Goal: Information Seeking & Learning: Learn about a topic

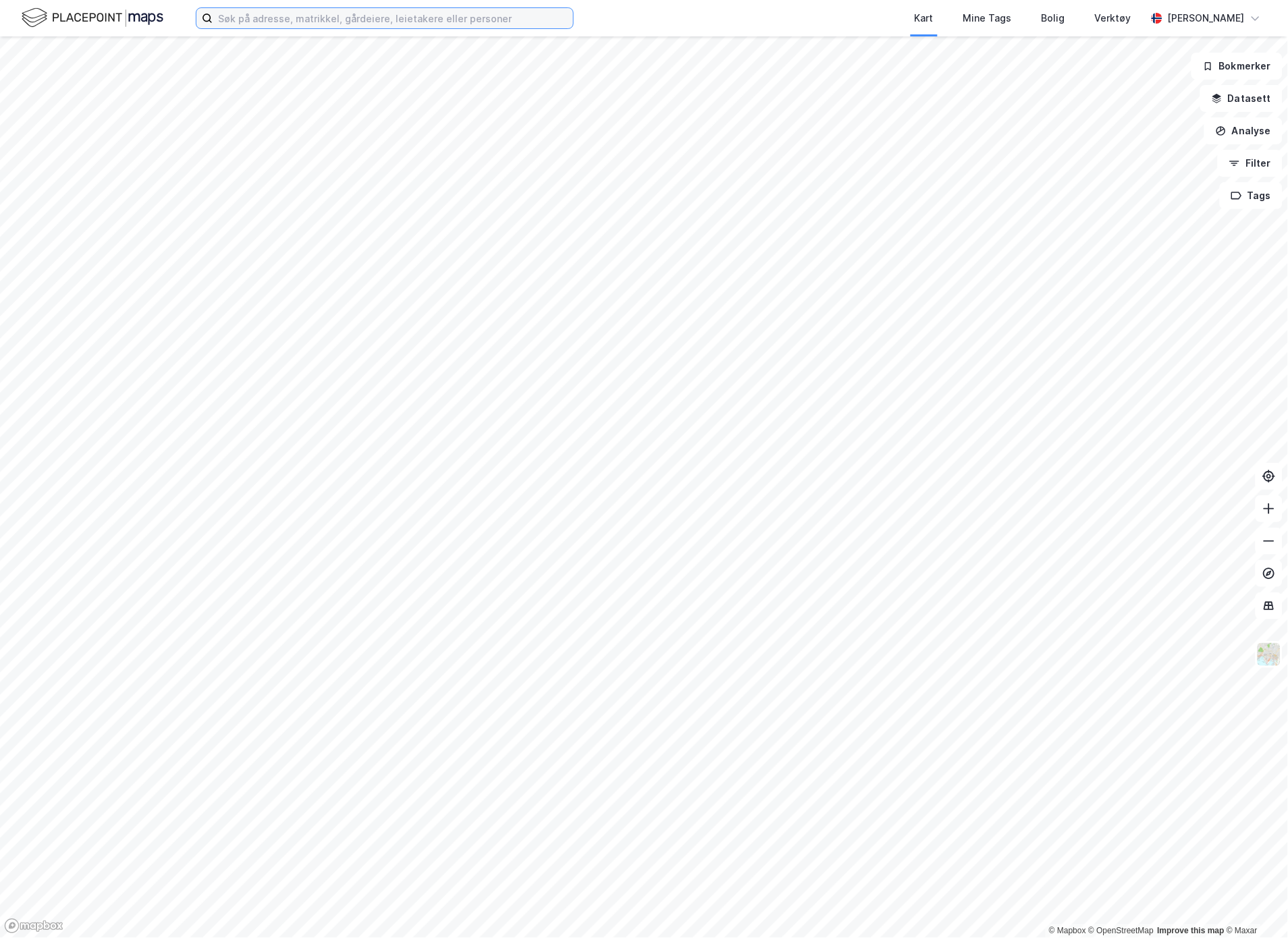
click at [275, 27] on input at bounding box center [393, 19] width 360 height 20
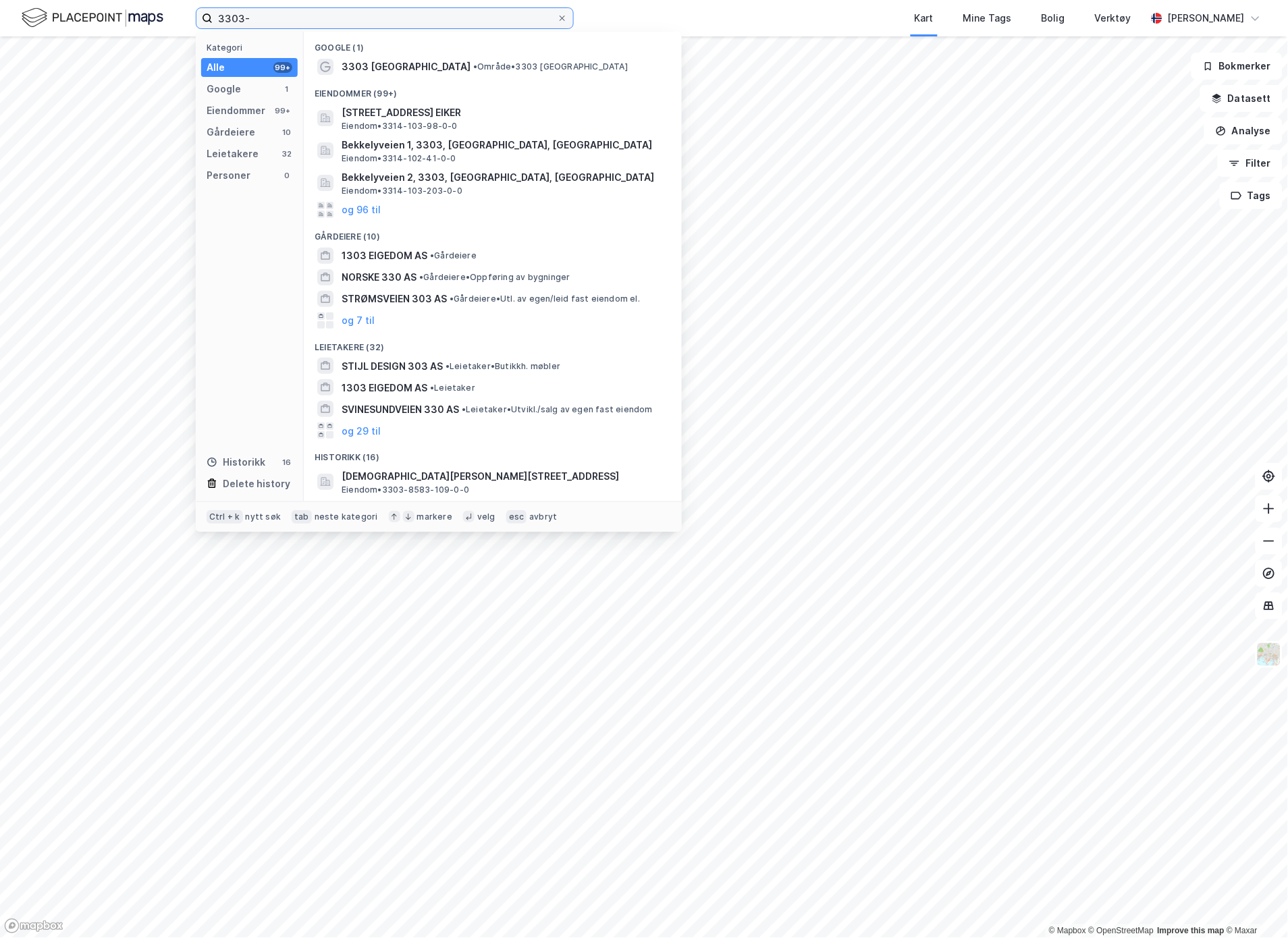
click at [348, 9] on input "3303-" at bounding box center [385, 19] width 344 height 20
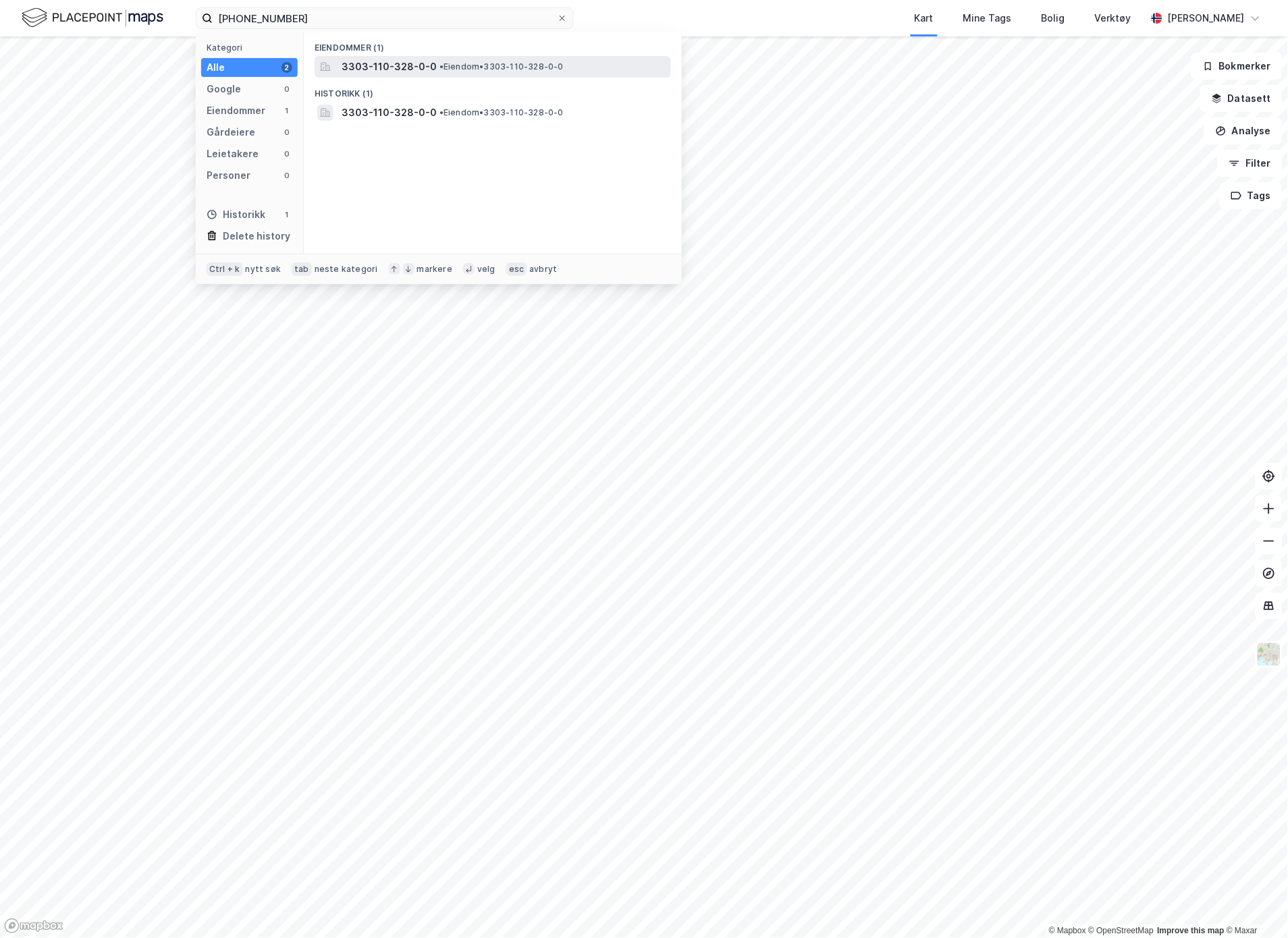
click at [395, 74] on span "3303-110-328-0-0" at bounding box center [389, 66] width 95 height 16
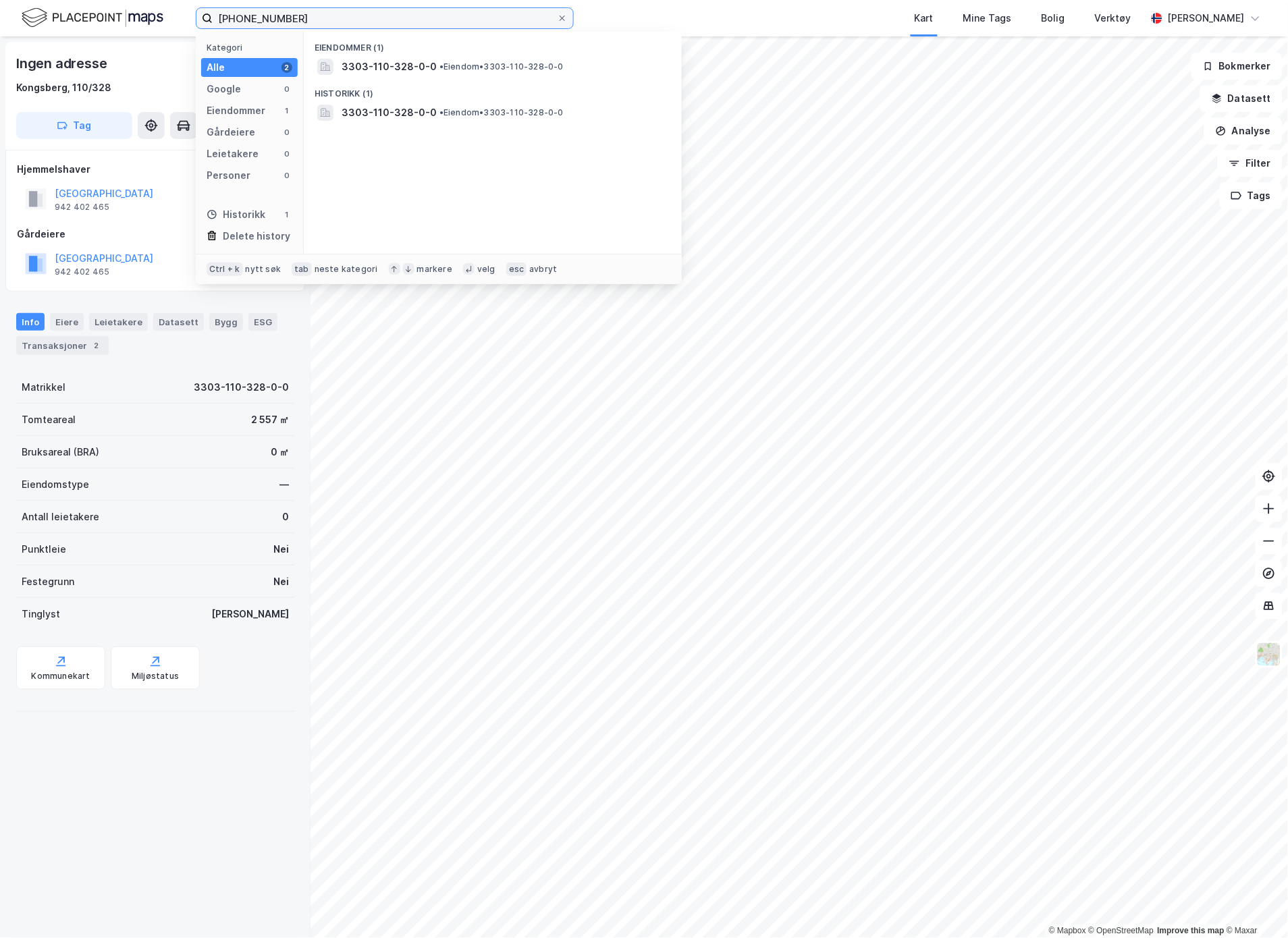
drag, startPoint x: 308, startPoint y: 21, endPoint x: 273, endPoint y: 15, distance: 35.5
click at [273, 15] on input "[PHONE_NUMBER]" at bounding box center [385, 19] width 344 height 20
click at [331, 15] on input "[PHONE_NUMBER]" at bounding box center [385, 19] width 344 height 20
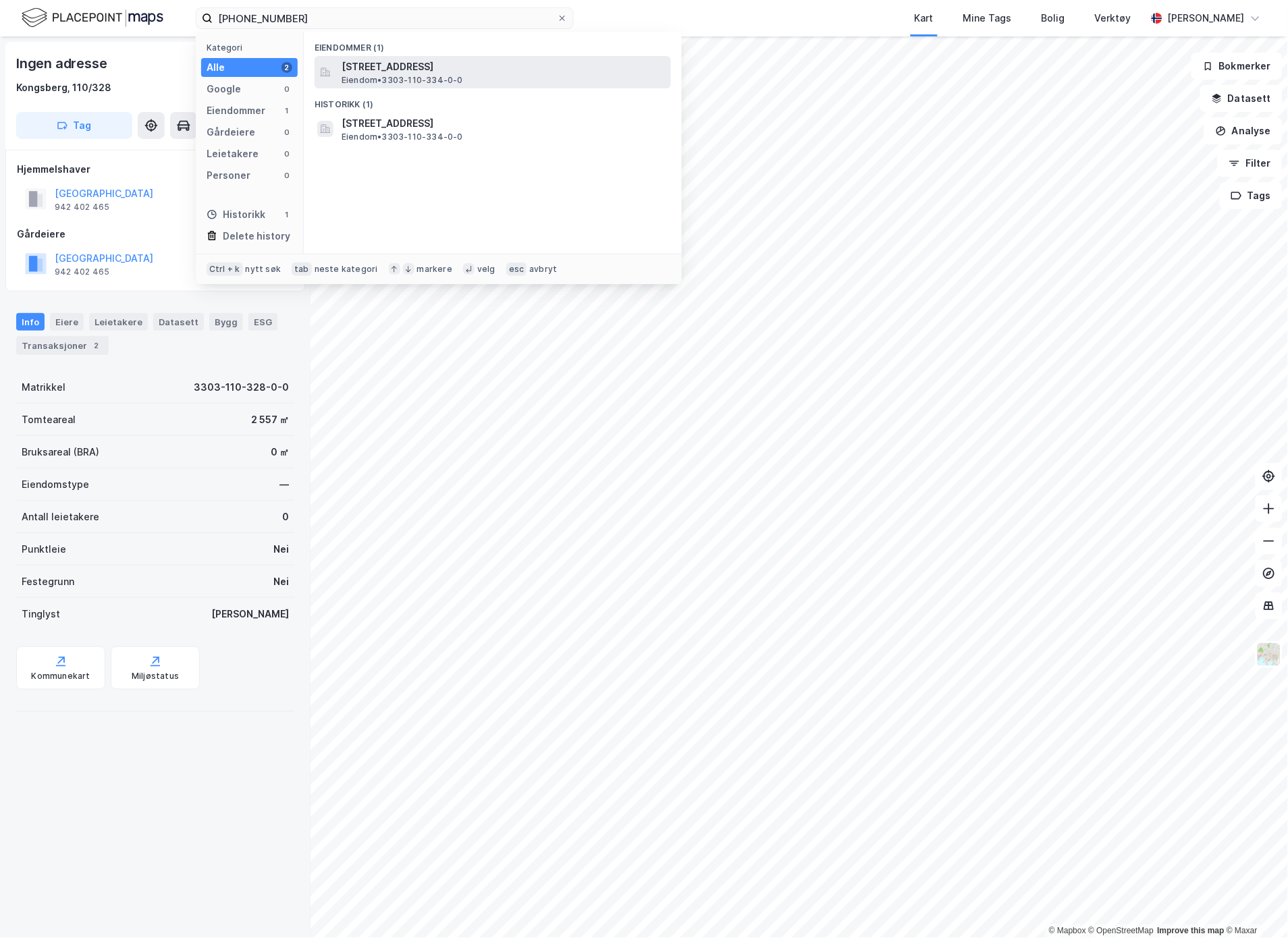
click at [385, 63] on span "[STREET_ADDRESS]" at bounding box center [503, 66] width 324 height 16
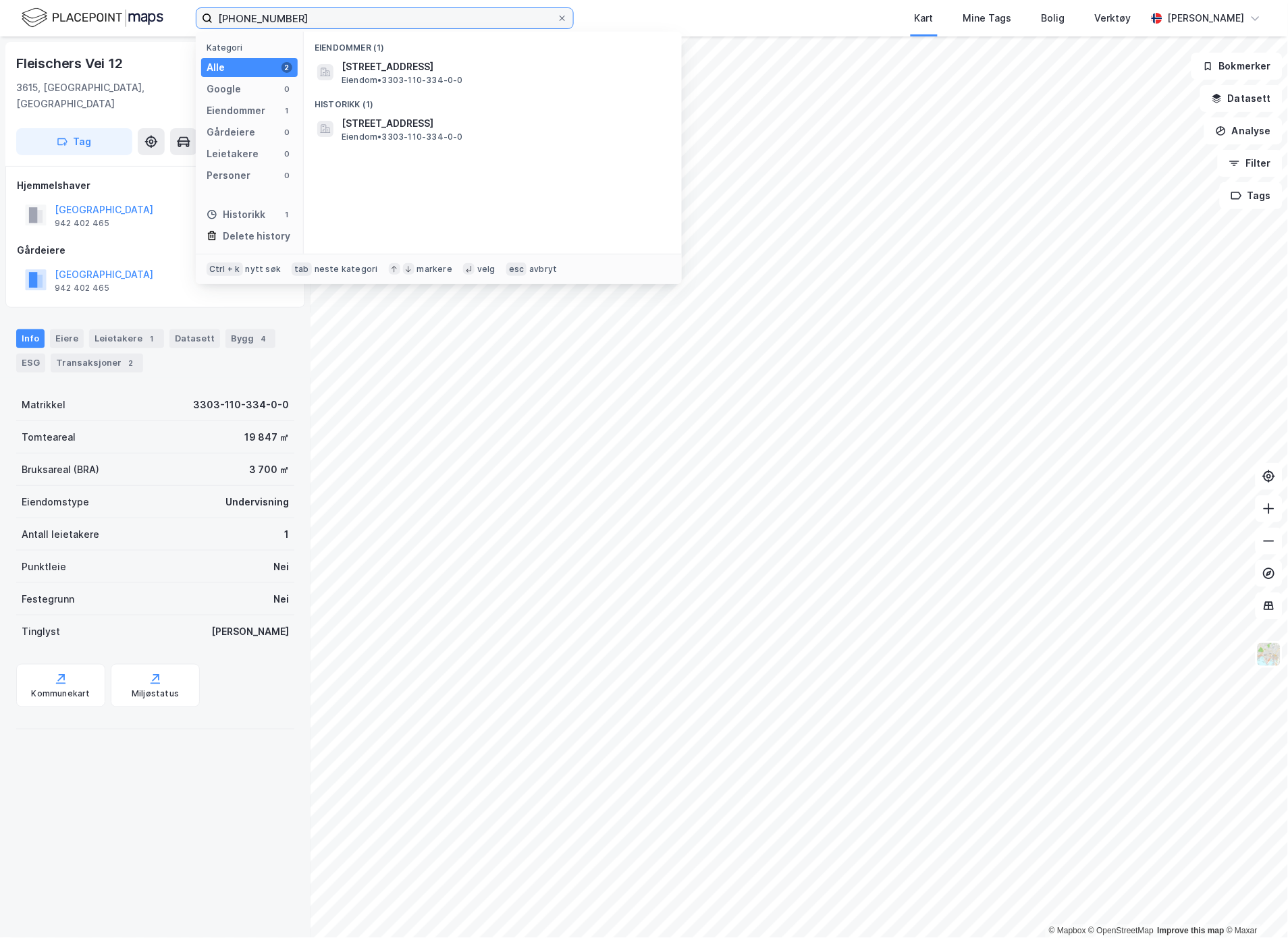
drag, startPoint x: 320, startPoint y: 23, endPoint x: 251, endPoint y: 16, distance: 69.4
click at [251, 16] on input "[PHONE_NUMBER]" at bounding box center [385, 19] width 344 height 20
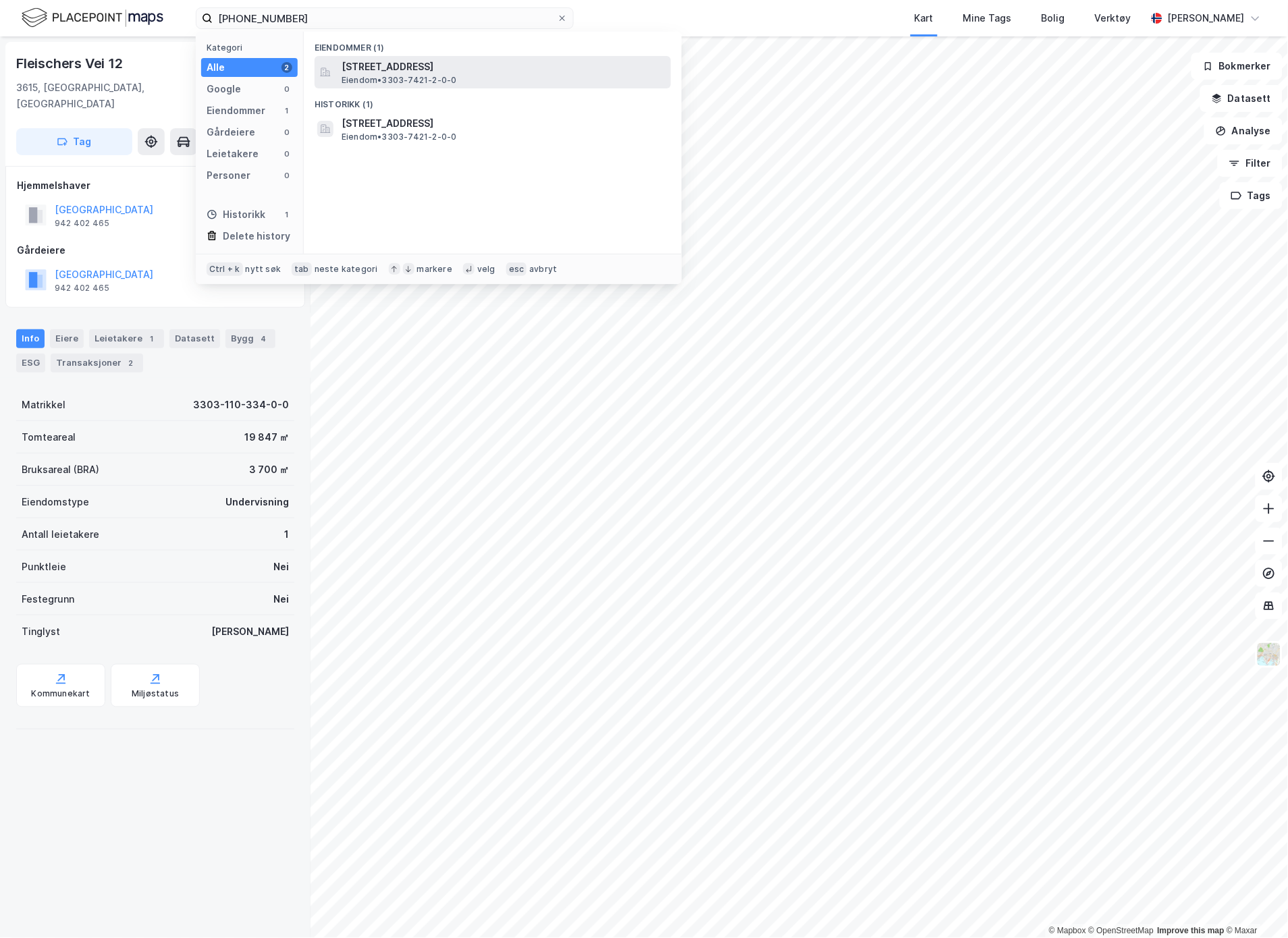
click at [367, 71] on span "[STREET_ADDRESS]" at bounding box center [503, 66] width 324 height 16
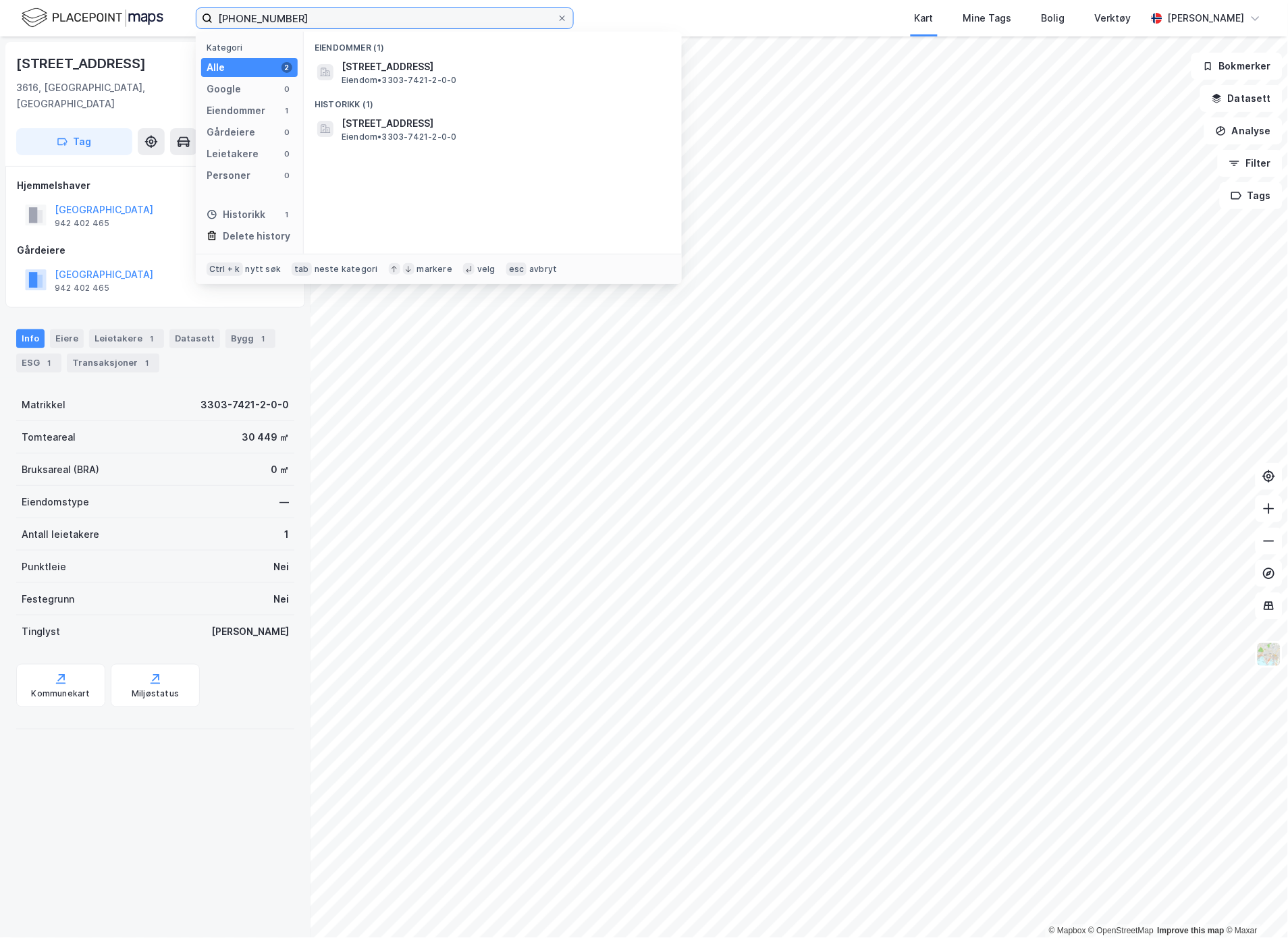
drag, startPoint x: 343, startPoint y: 24, endPoint x: 250, endPoint y: 22, distance: 93.0
click at [250, 22] on input "[PHONE_NUMBER]" at bounding box center [385, 19] width 344 height 20
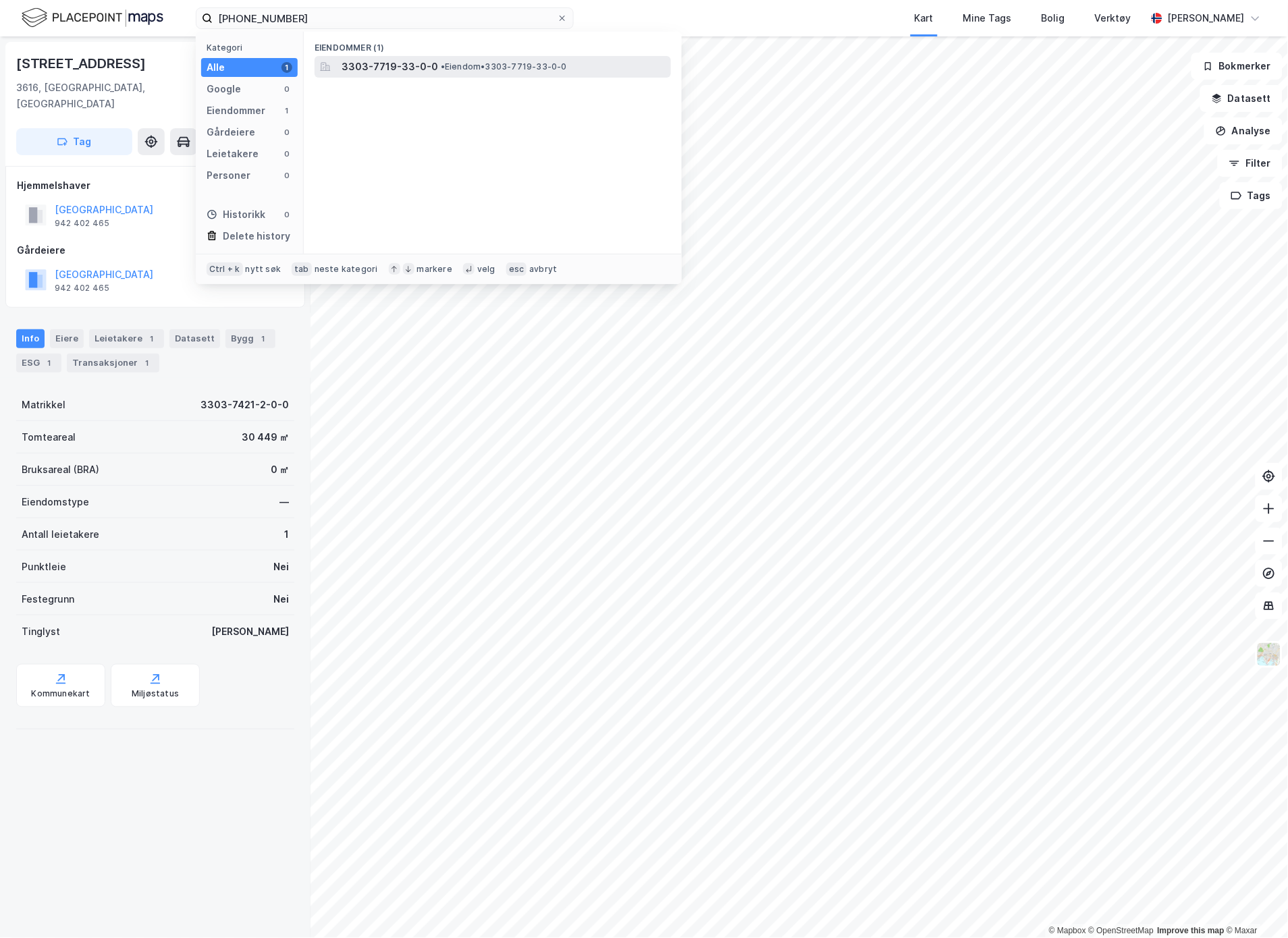
click at [386, 65] on span "3303-7719-33-0-0" at bounding box center [389, 66] width 96 height 16
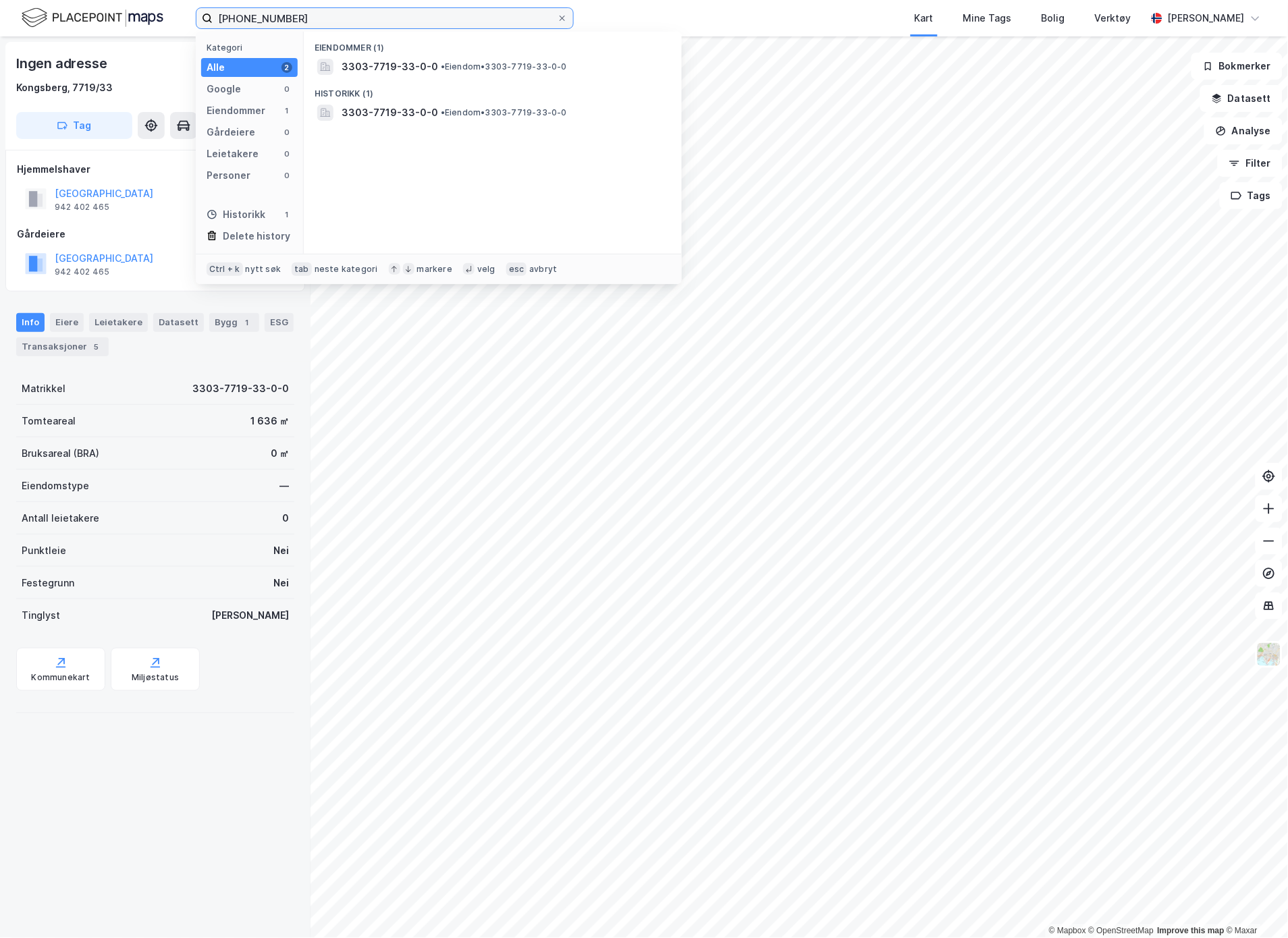
drag, startPoint x: 331, startPoint y: 14, endPoint x: 250, endPoint y: 20, distance: 81.2
click at [250, 20] on input "[PHONE_NUMBER]" at bounding box center [385, 19] width 344 height 20
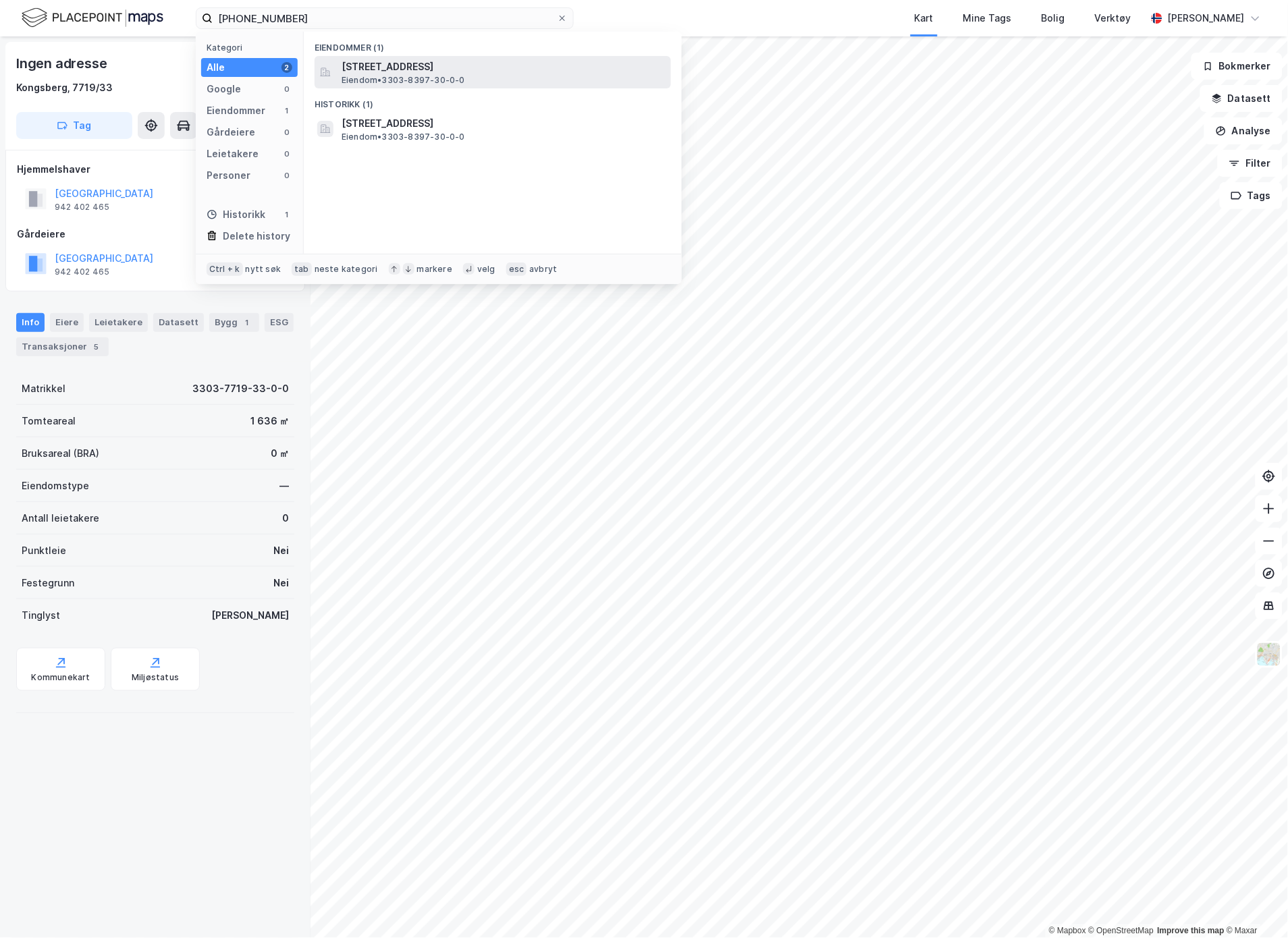
click at [385, 77] on span "Eiendom • 3303-8397-30-0-0" at bounding box center [403, 80] width 124 height 11
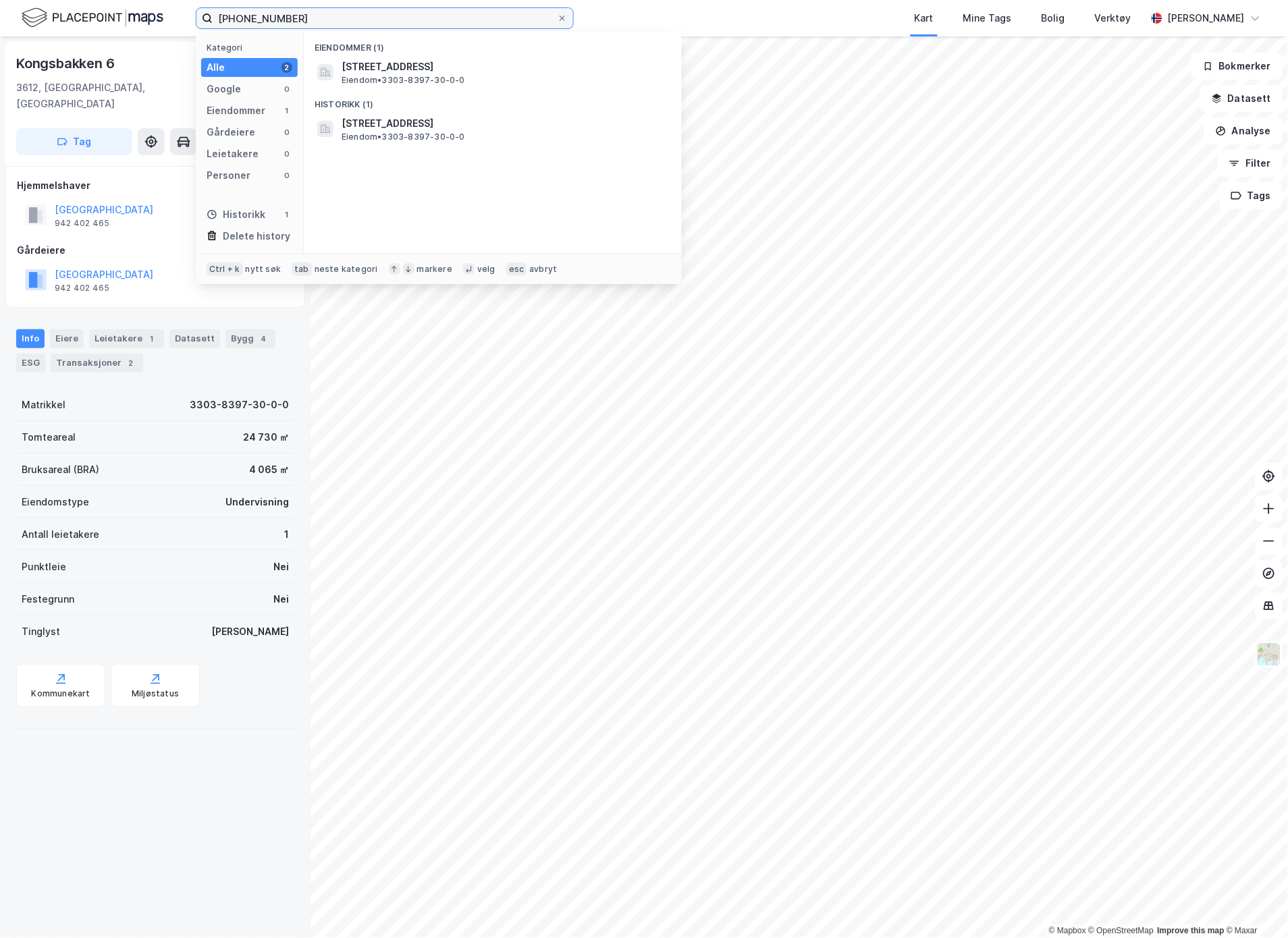
drag, startPoint x: 355, startPoint y: 16, endPoint x: 250, endPoint y: 17, distance: 105.0
click at [250, 17] on input "[PHONE_NUMBER]" at bounding box center [385, 19] width 344 height 20
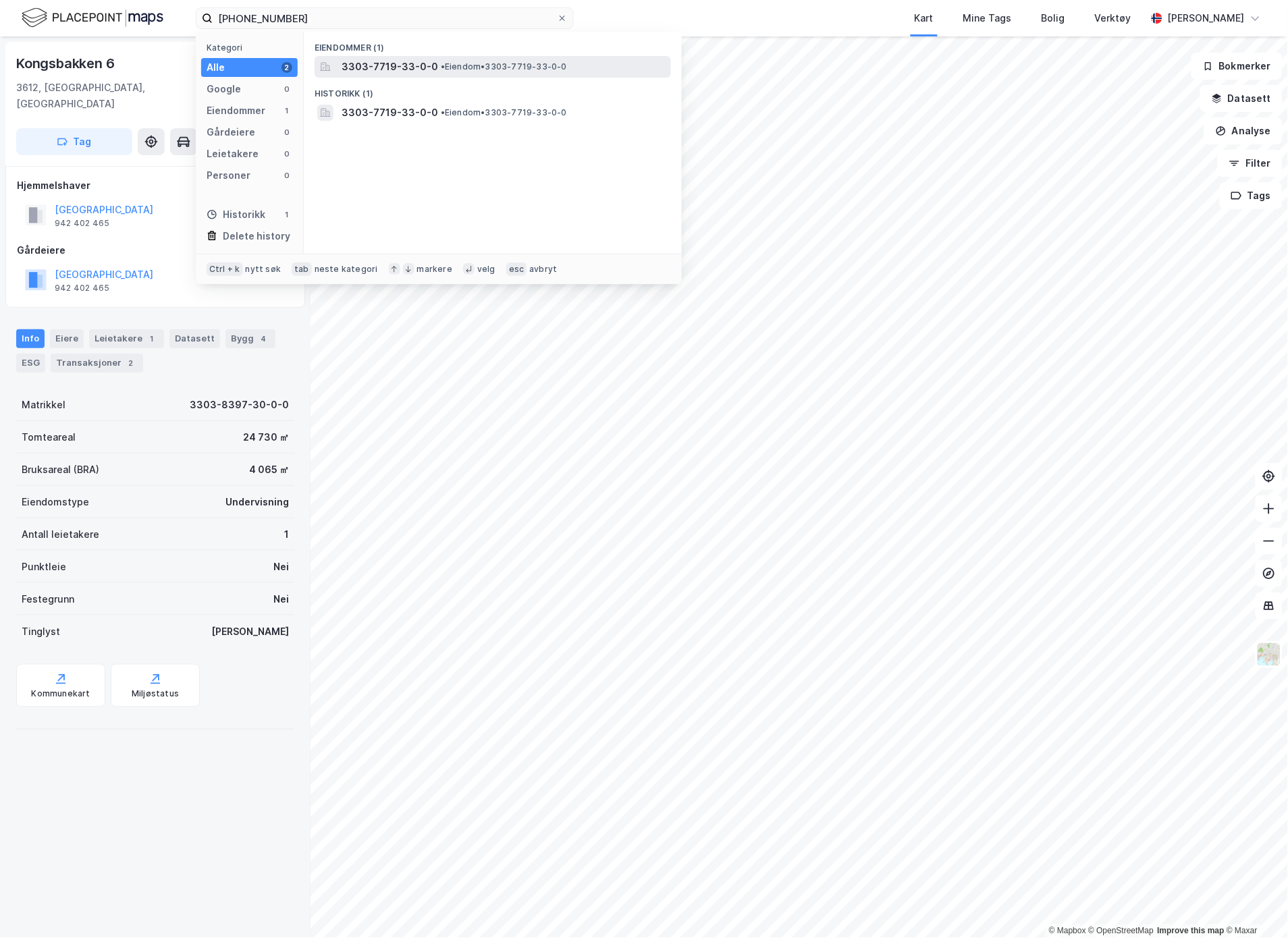
click at [347, 56] on div "3303-7719-33-0-0 • Eiendom • 3303-7719-33-0-0" at bounding box center [492, 66] width 356 height 21
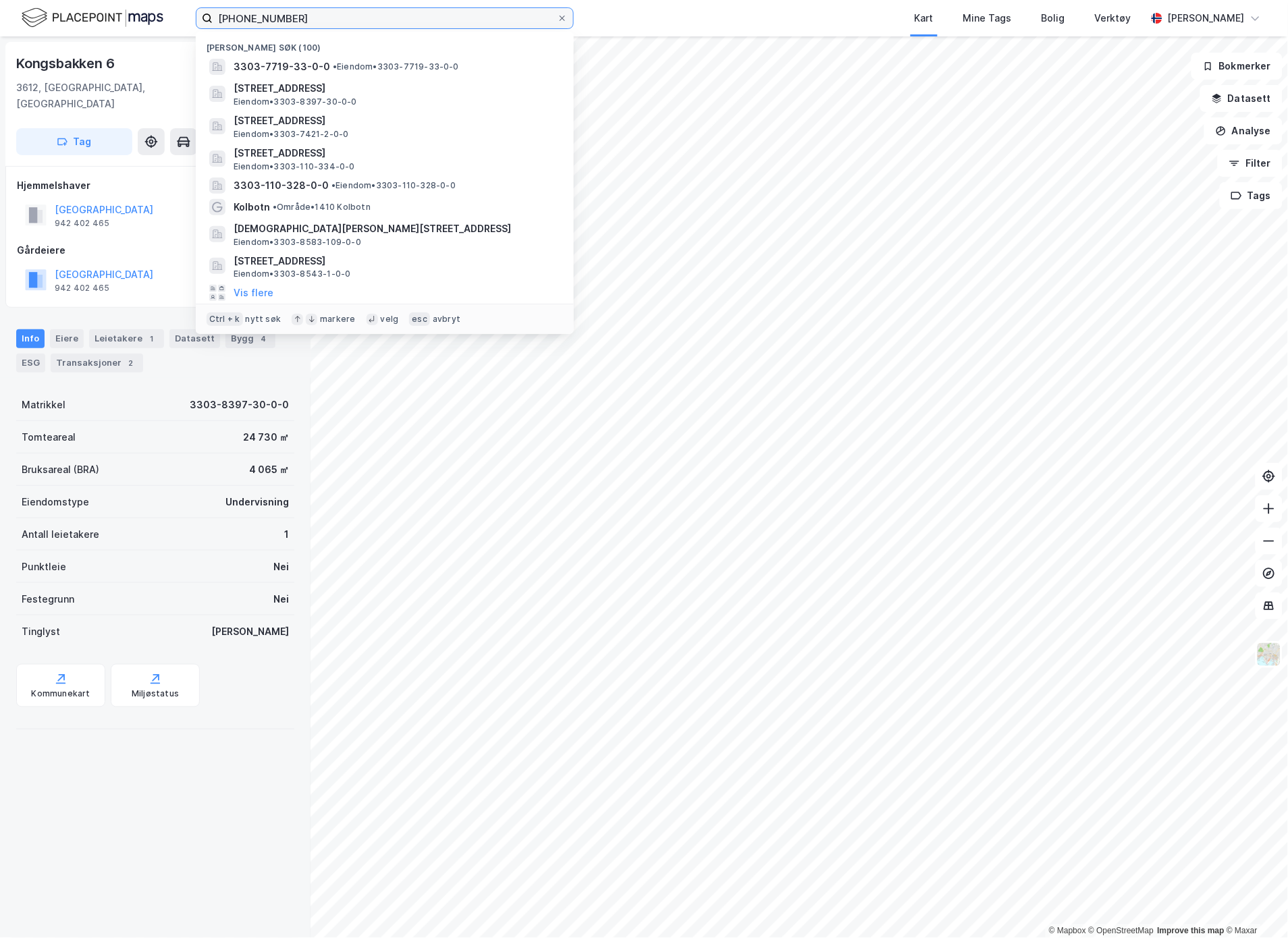
drag, startPoint x: 301, startPoint y: 21, endPoint x: 248, endPoint y: 18, distance: 53.1
click at [248, 18] on input "[PHONE_NUMBER]" at bounding box center [385, 19] width 344 height 20
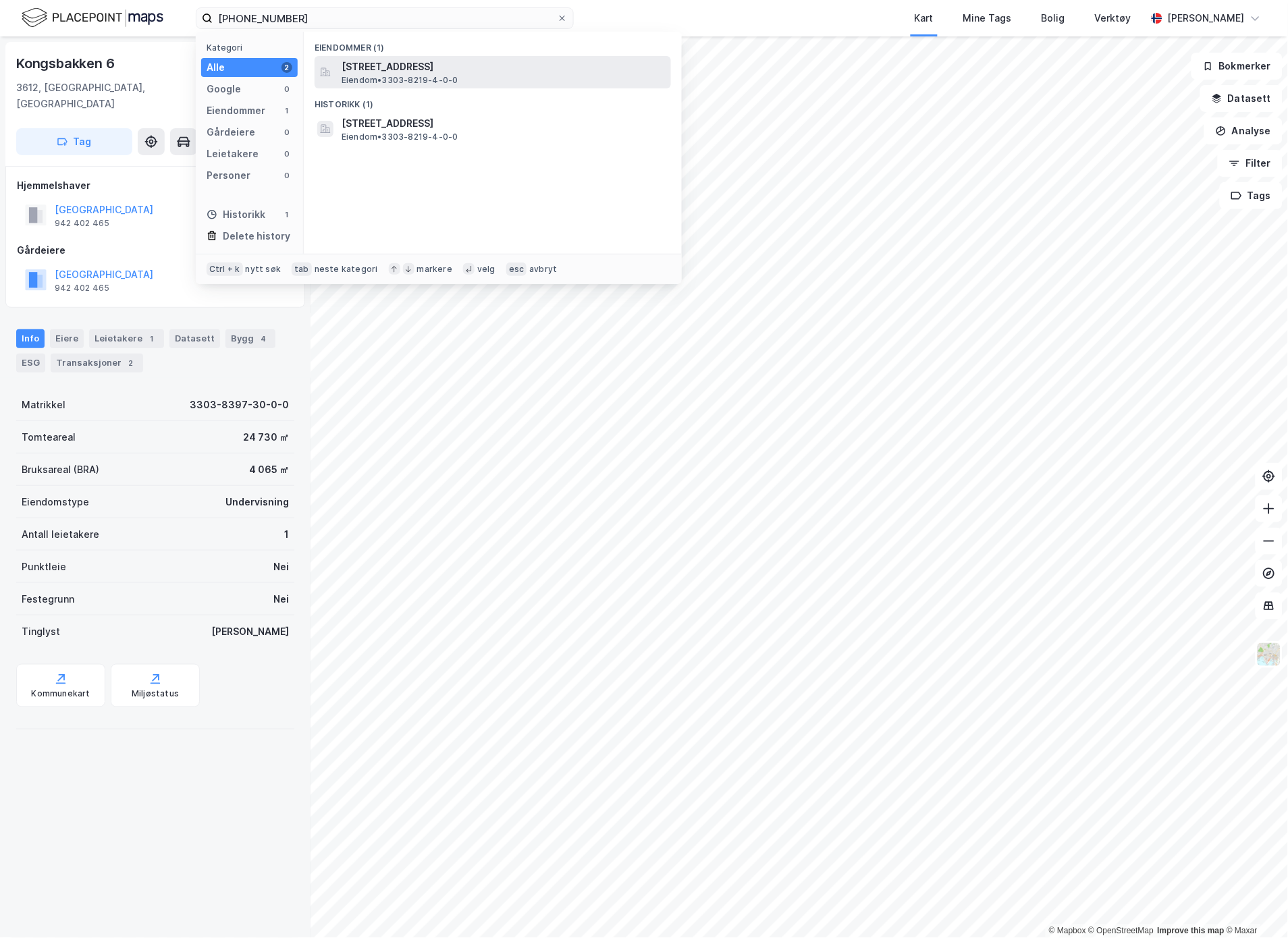
click at [354, 68] on span "[STREET_ADDRESS]" at bounding box center [503, 66] width 324 height 16
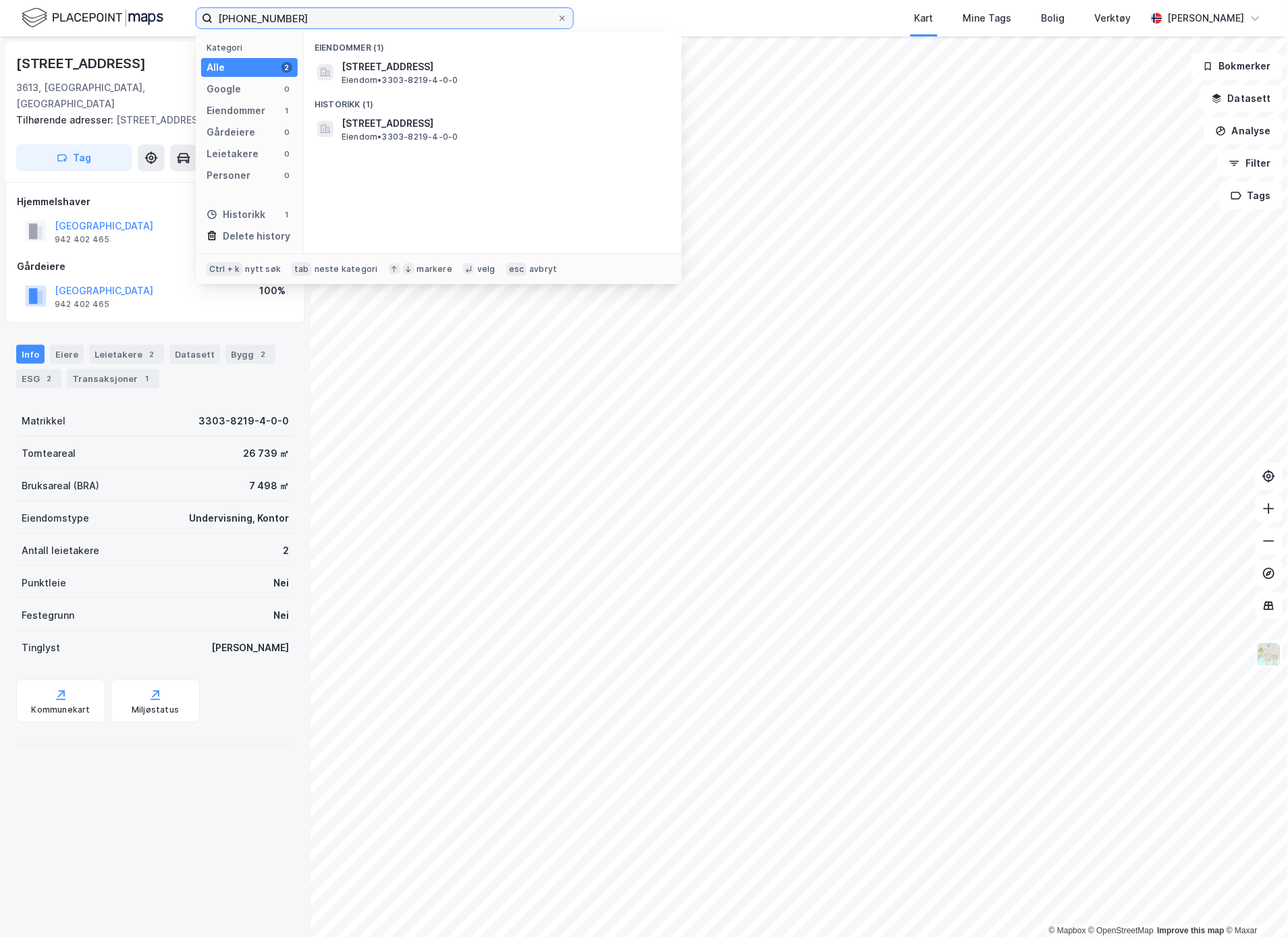
click at [382, 24] on input "[PHONE_NUMBER]" at bounding box center [385, 19] width 344 height 20
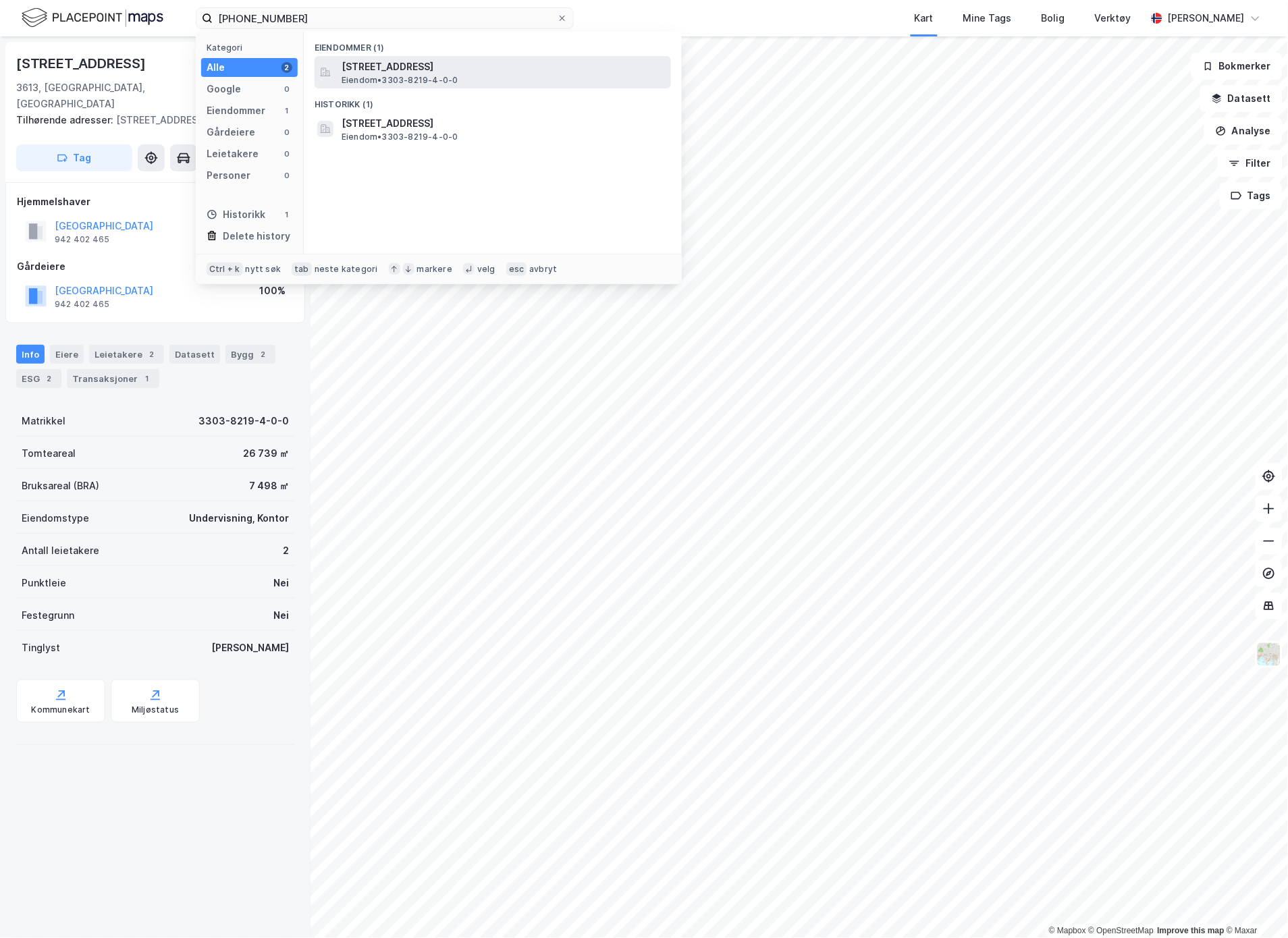
click at [378, 65] on span "[STREET_ADDRESS]" at bounding box center [503, 66] width 324 height 16
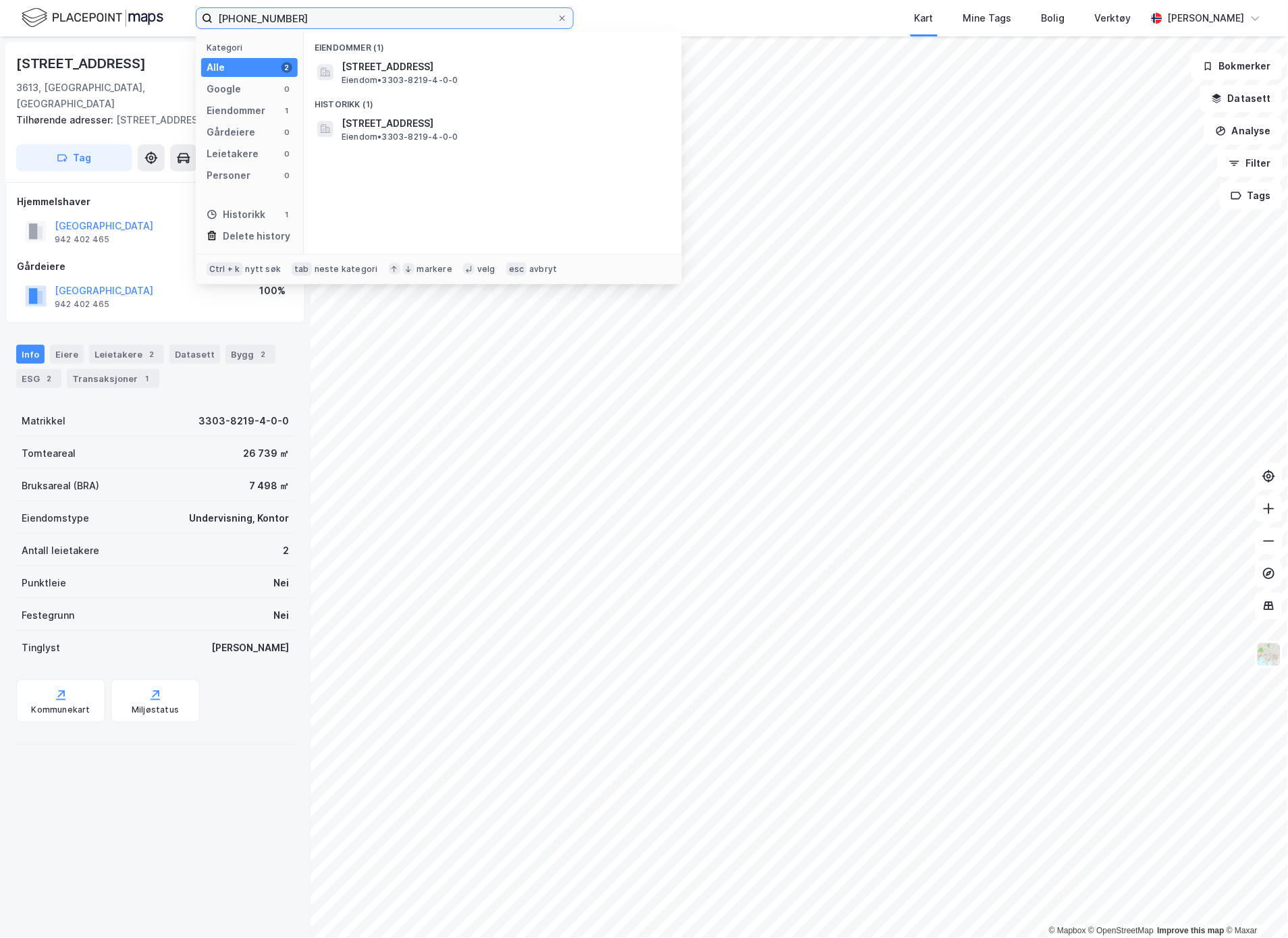
drag, startPoint x: 295, startPoint y: 14, endPoint x: 254, endPoint y: 9, distance: 41.3
click at [254, 9] on input "[PHONE_NUMBER]" at bounding box center [385, 19] width 344 height 20
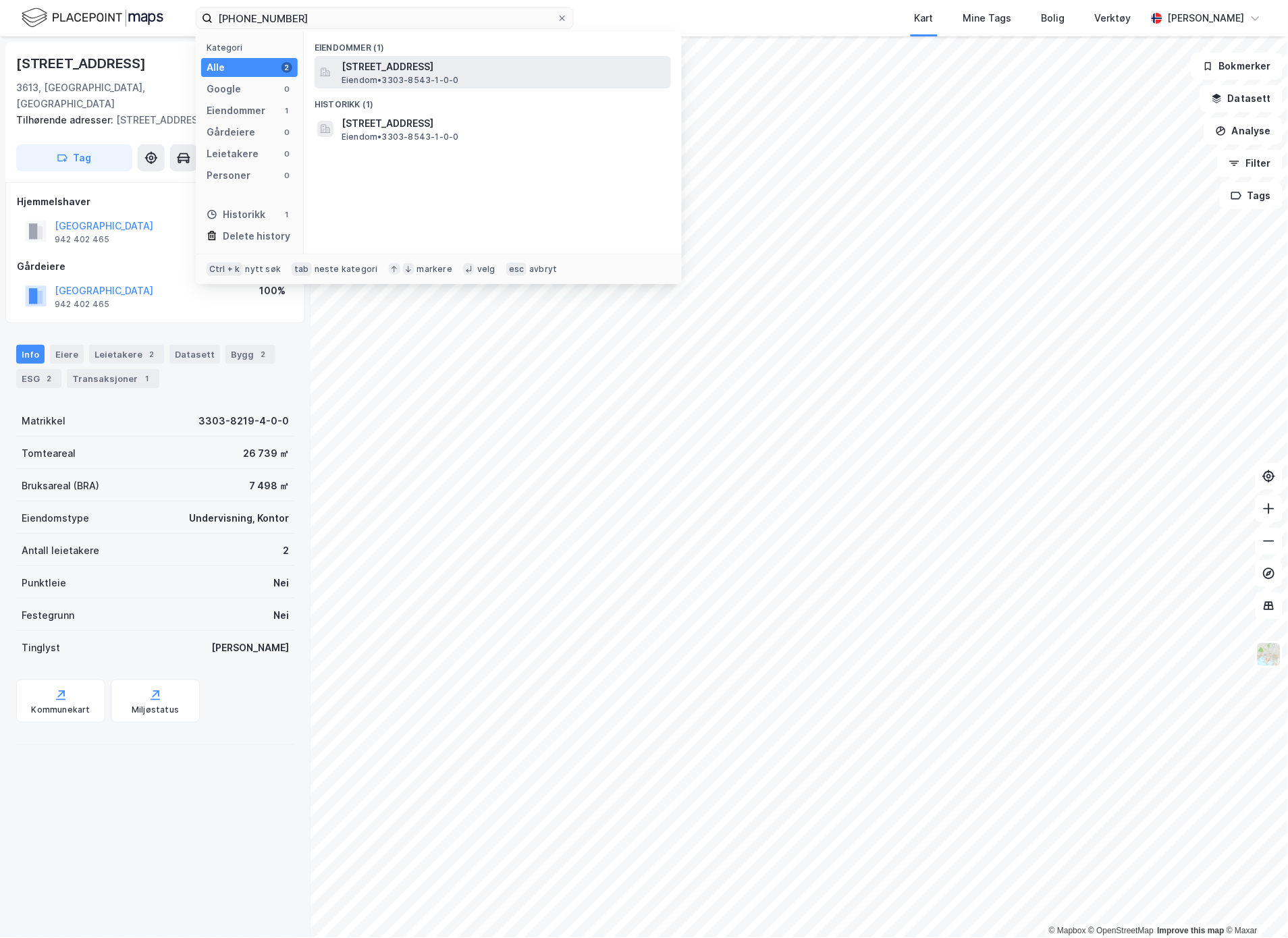
click at [365, 59] on span "[STREET_ADDRESS]" at bounding box center [503, 66] width 324 height 16
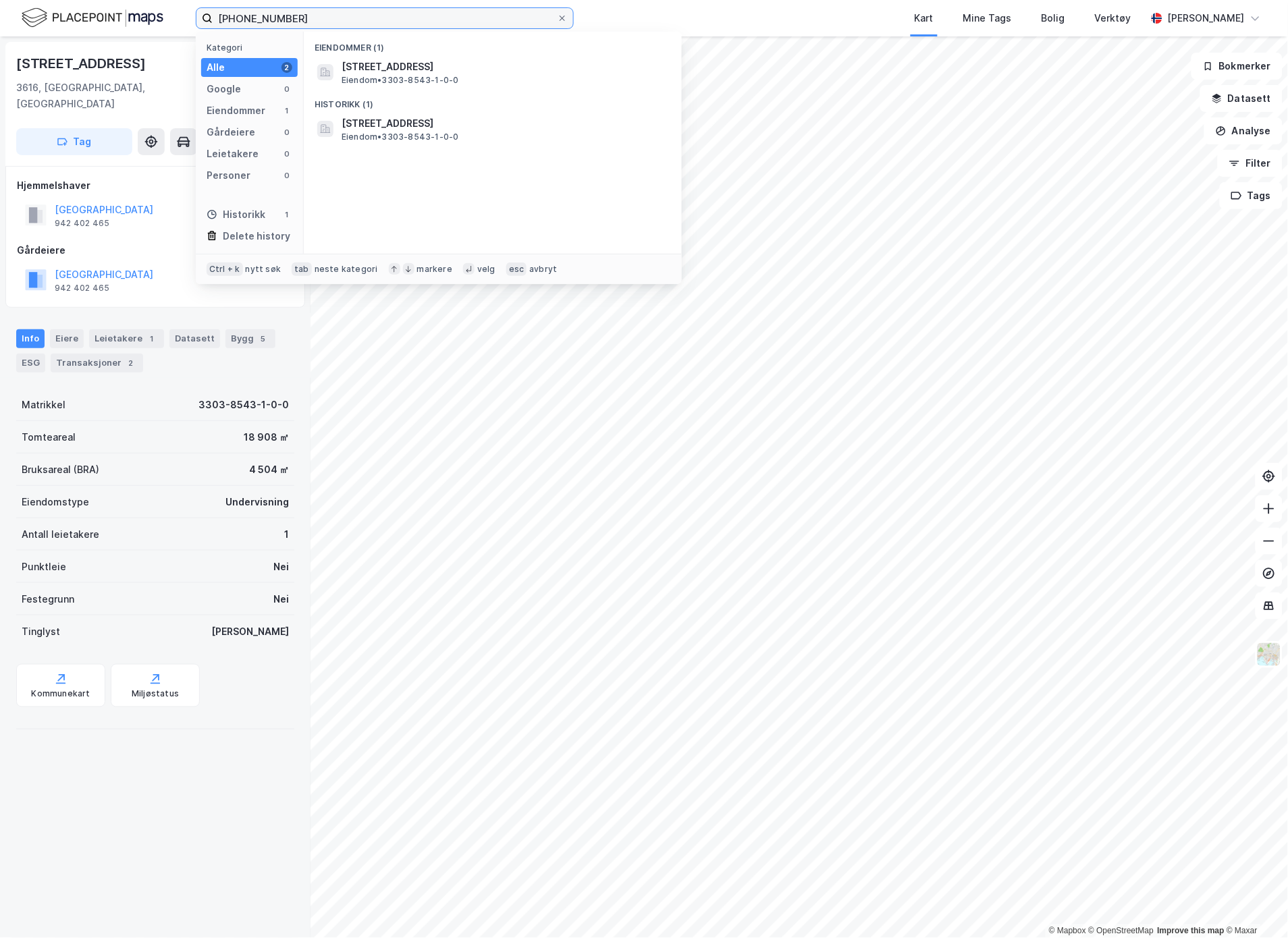
drag, startPoint x: 302, startPoint y: 20, endPoint x: 261, endPoint y: 18, distance: 41.0
click at [261, 18] on input "[PHONE_NUMBER]" at bounding box center [385, 19] width 344 height 20
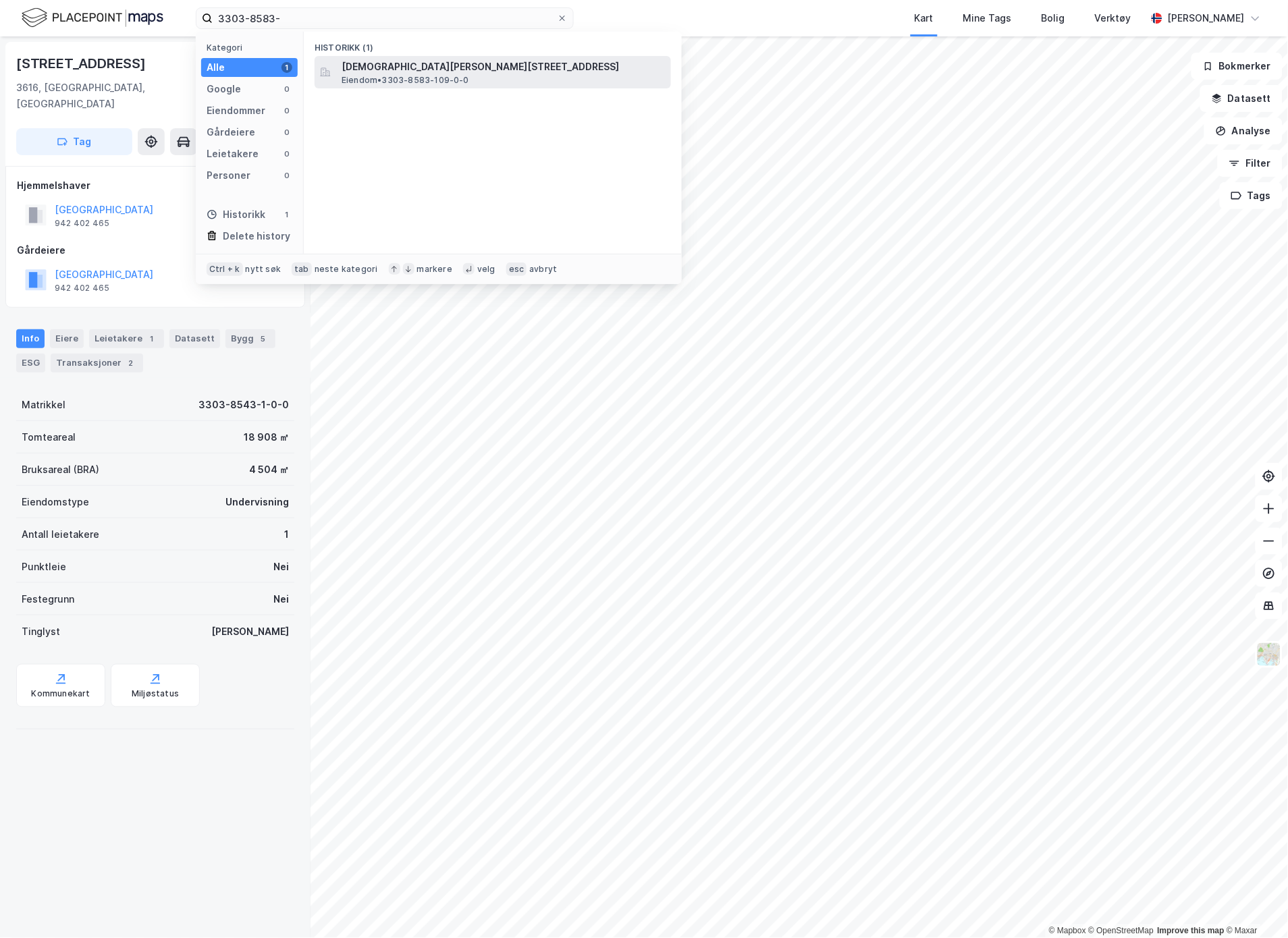
click at [392, 70] on span "[DEMOGRAPHIC_DATA][PERSON_NAME][STREET_ADDRESS]" at bounding box center [503, 66] width 324 height 16
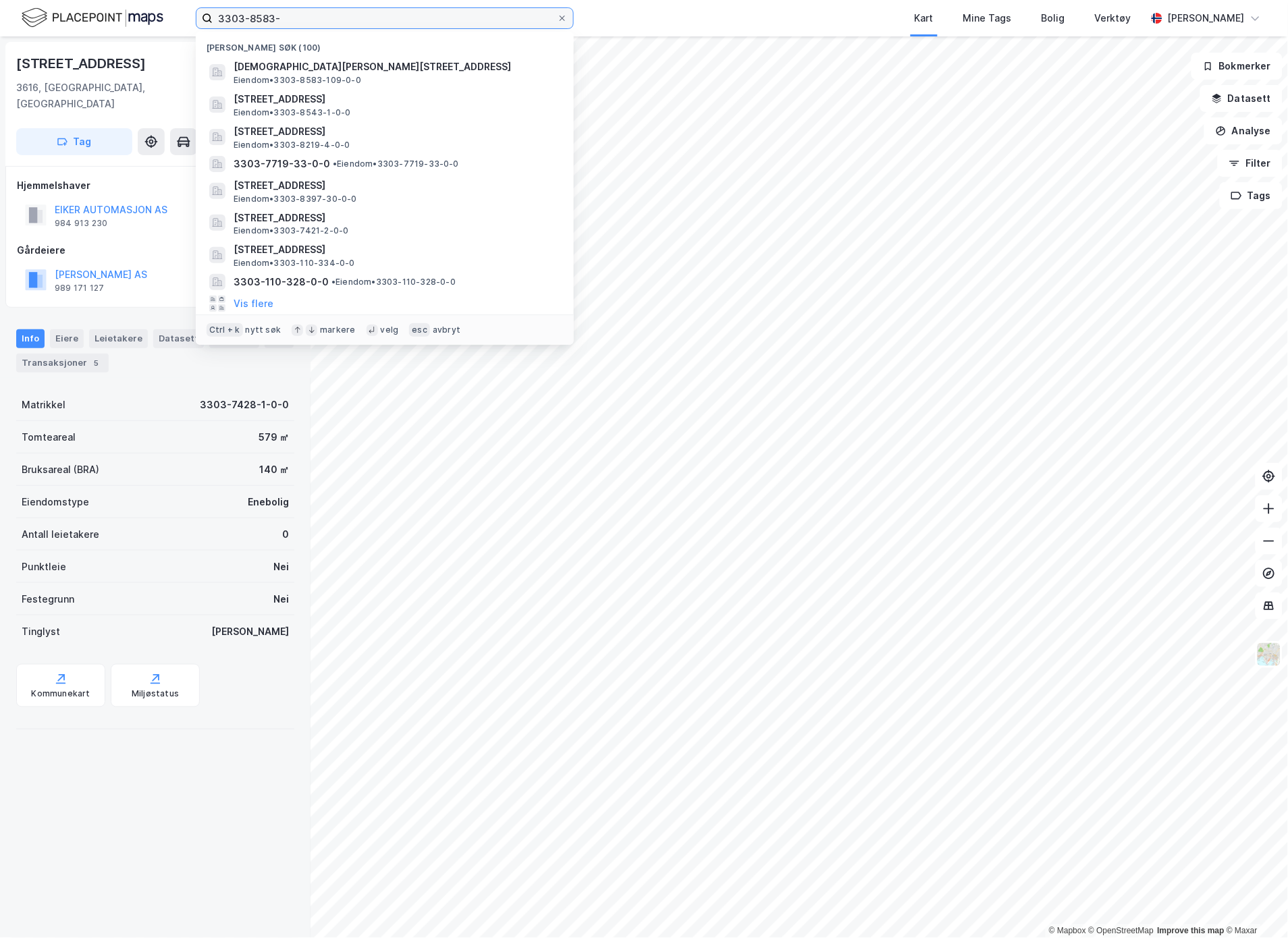
drag, startPoint x: 309, startPoint y: 20, endPoint x: 159, endPoint y: 23, distance: 150.0
click at [159, 23] on div "3303-8583- Nylige søk (100) [DEMOGRAPHIC_DATA] [STREET_ADDRESS] Eiendom • 3303-…" at bounding box center [644, 18] width 1288 height 37
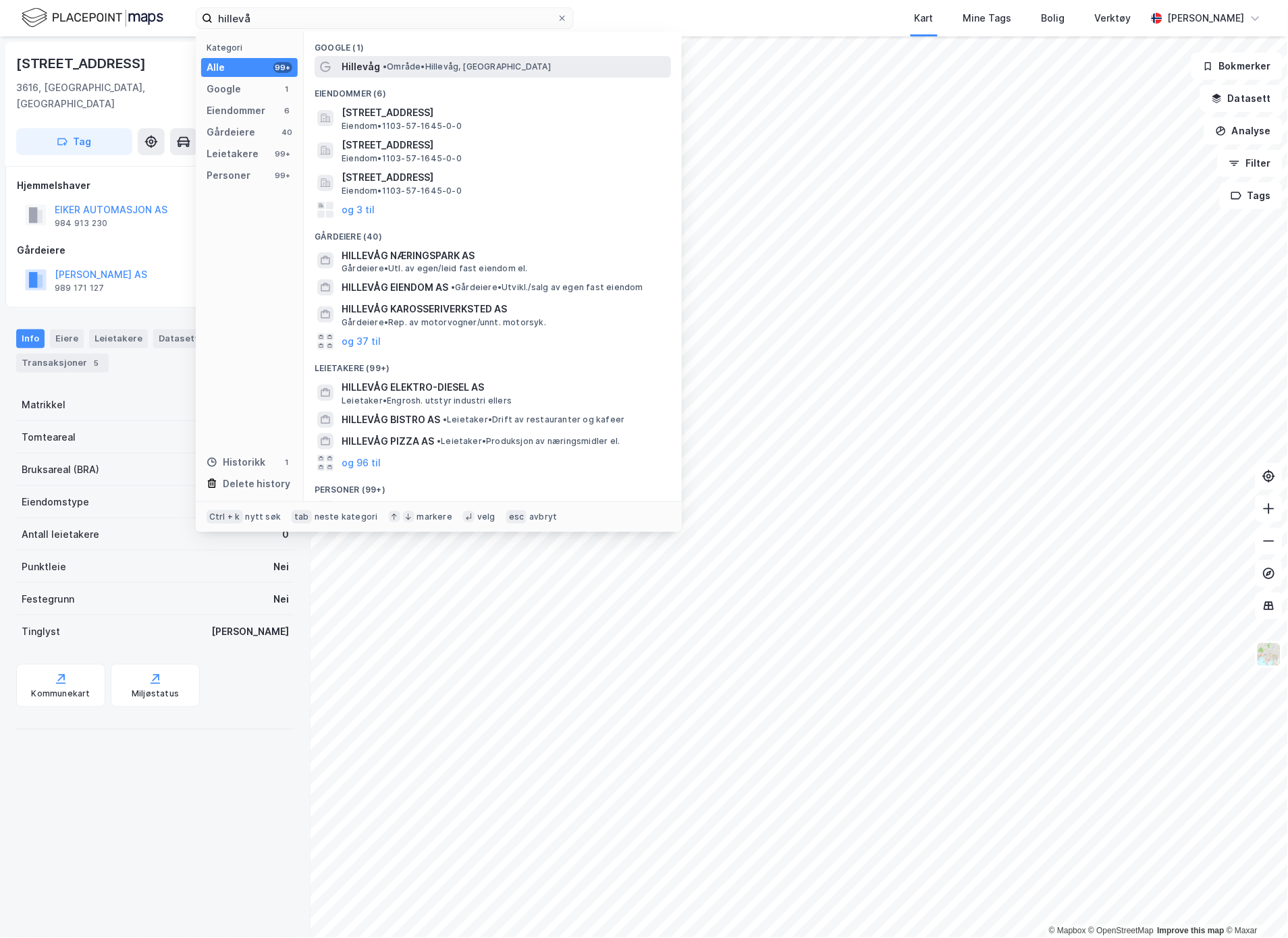
click at [399, 66] on span "• Område • [GEOGRAPHIC_DATA], 4016 [GEOGRAPHIC_DATA]" at bounding box center [466, 66] width 168 height 11
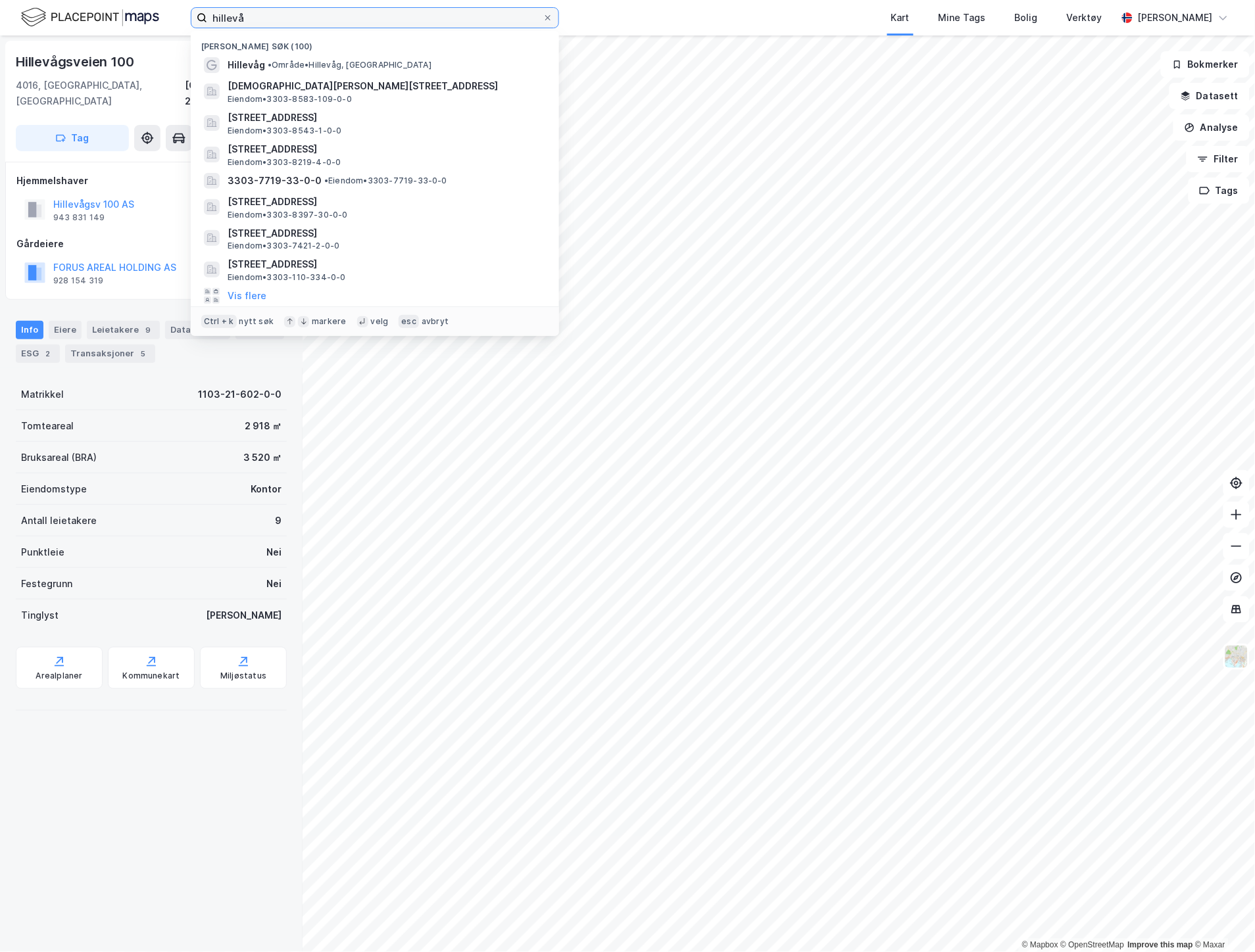
drag, startPoint x: 263, startPoint y: 14, endPoint x: 164, endPoint y: 18, distance: 99.1
click at [164, 18] on div "hillevå Nylige søk (100) Hillevåg • Område • Hillevåg, [STREET_ADDRESS][PERSON_…" at bounding box center [628, 17] width 1255 height 36
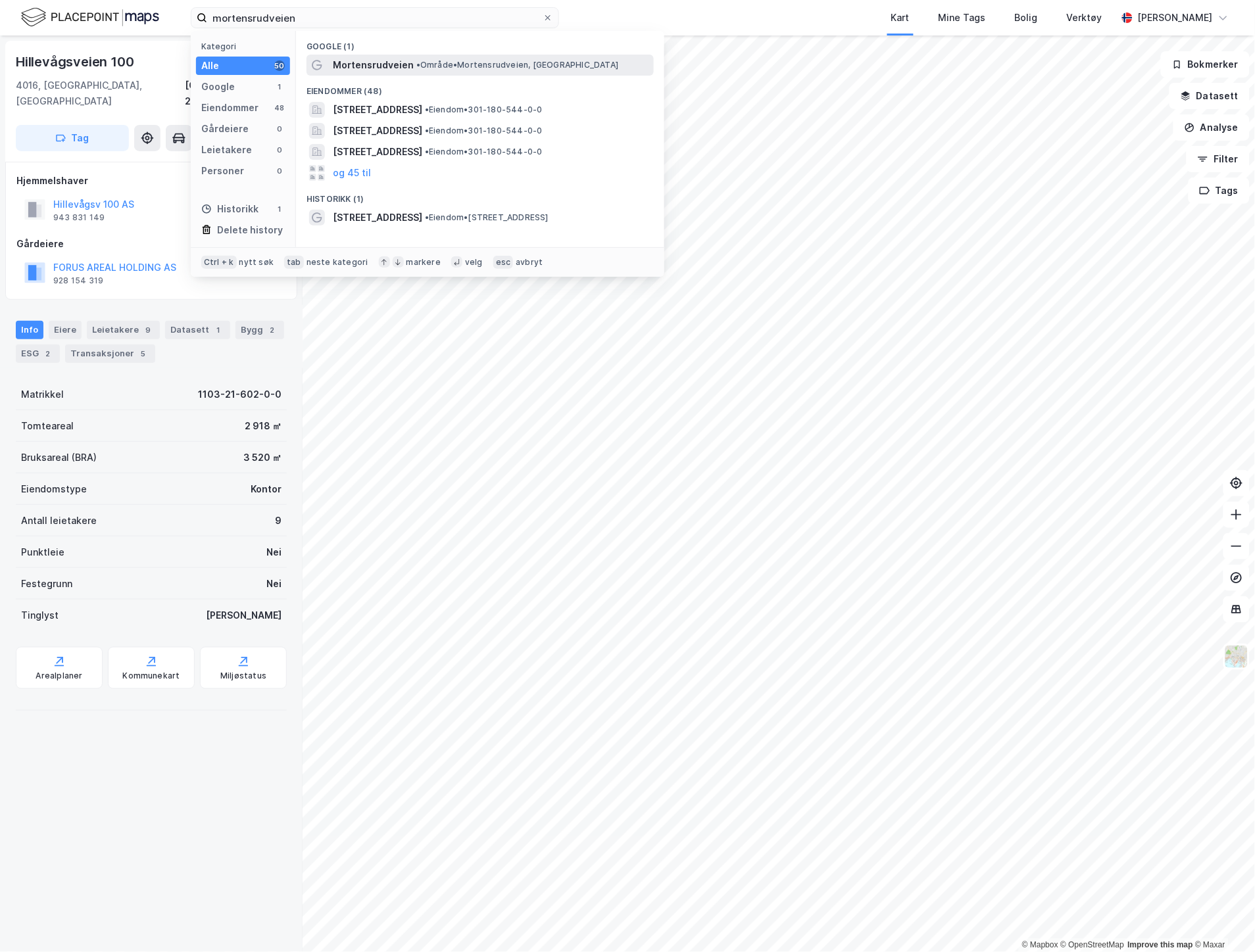
click at [501, 61] on span "• Område • Mortensrudveien, [GEOGRAPHIC_DATA]" at bounding box center [517, 65] width 202 height 11
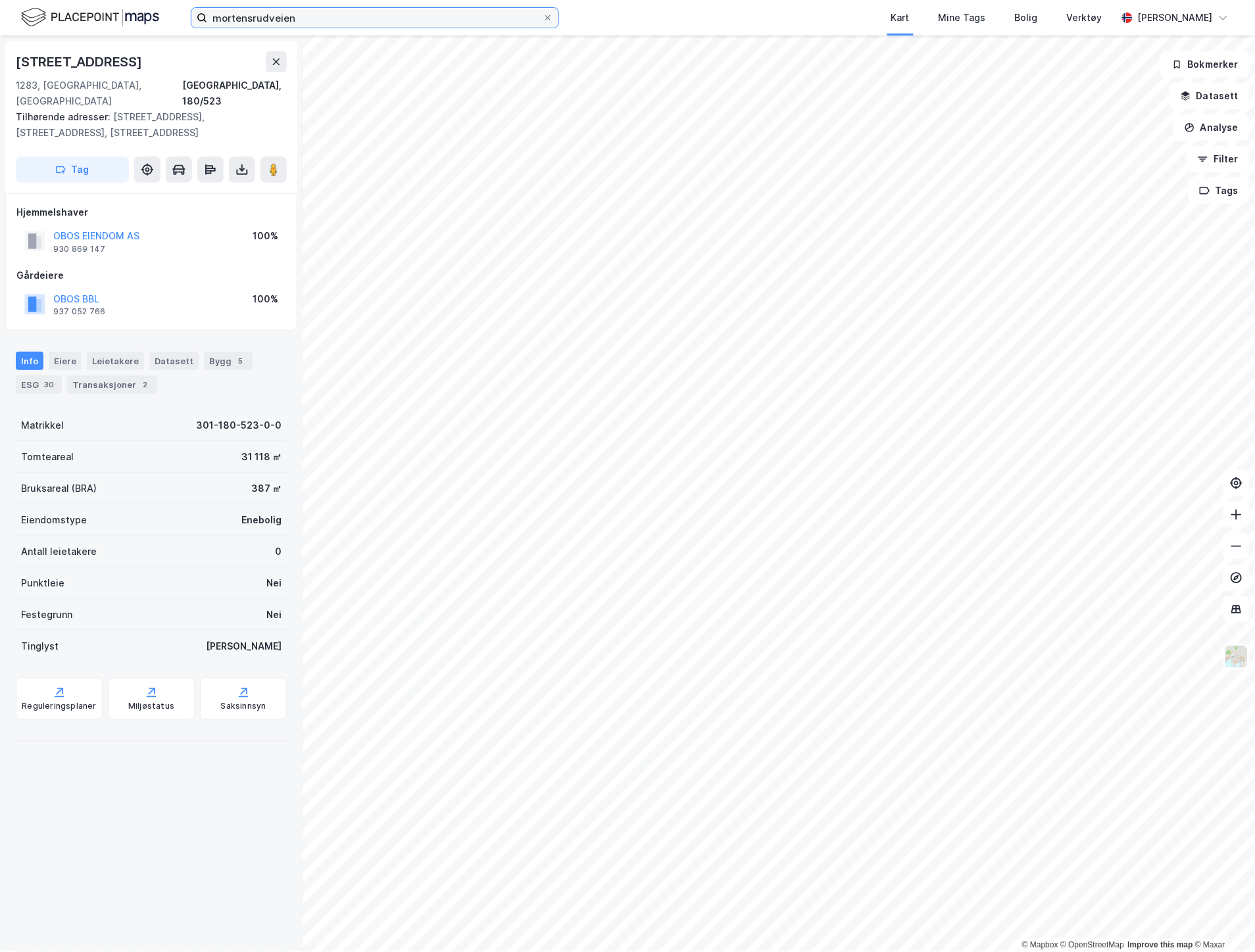
click at [315, 21] on input "mortensrudveien" at bounding box center [375, 18] width 335 height 20
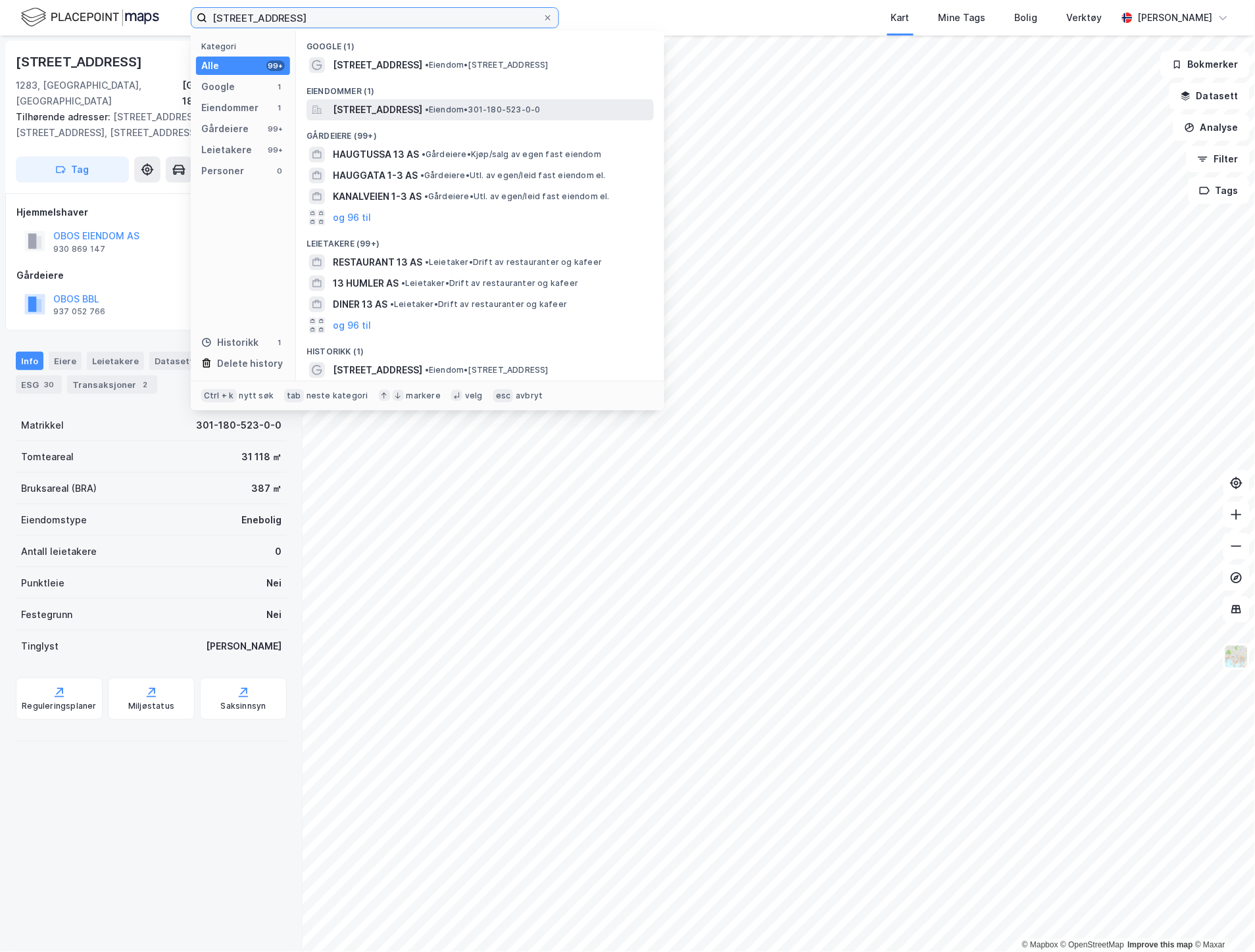
type input "[STREET_ADDRESS]"
click at [387, 104] on span "[STREET_ADDRESS]" at bounding box center [378, 110] width 90 height 16
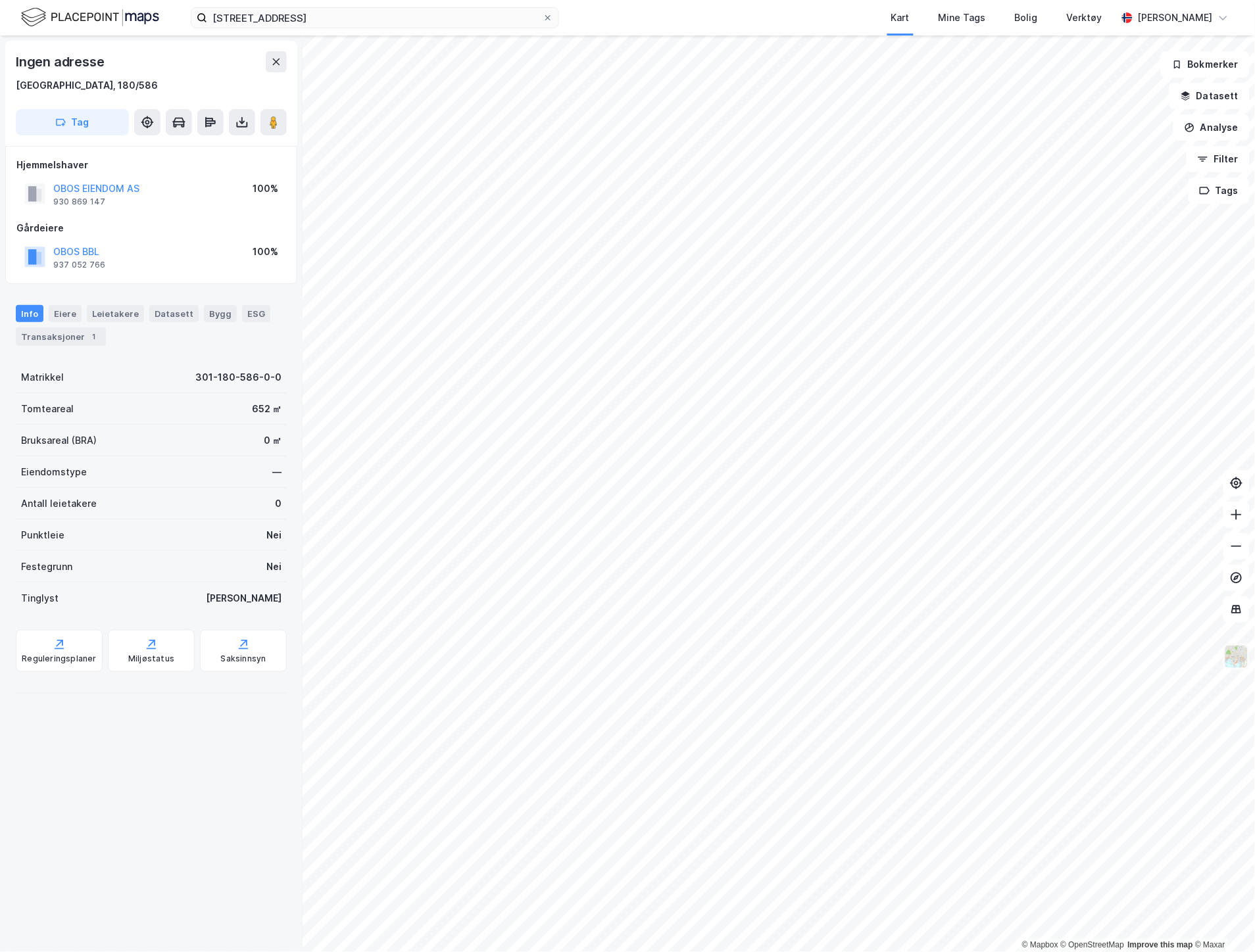
click at [1238, 654] on img at bounding box center [1237, 657] width 25 height 25
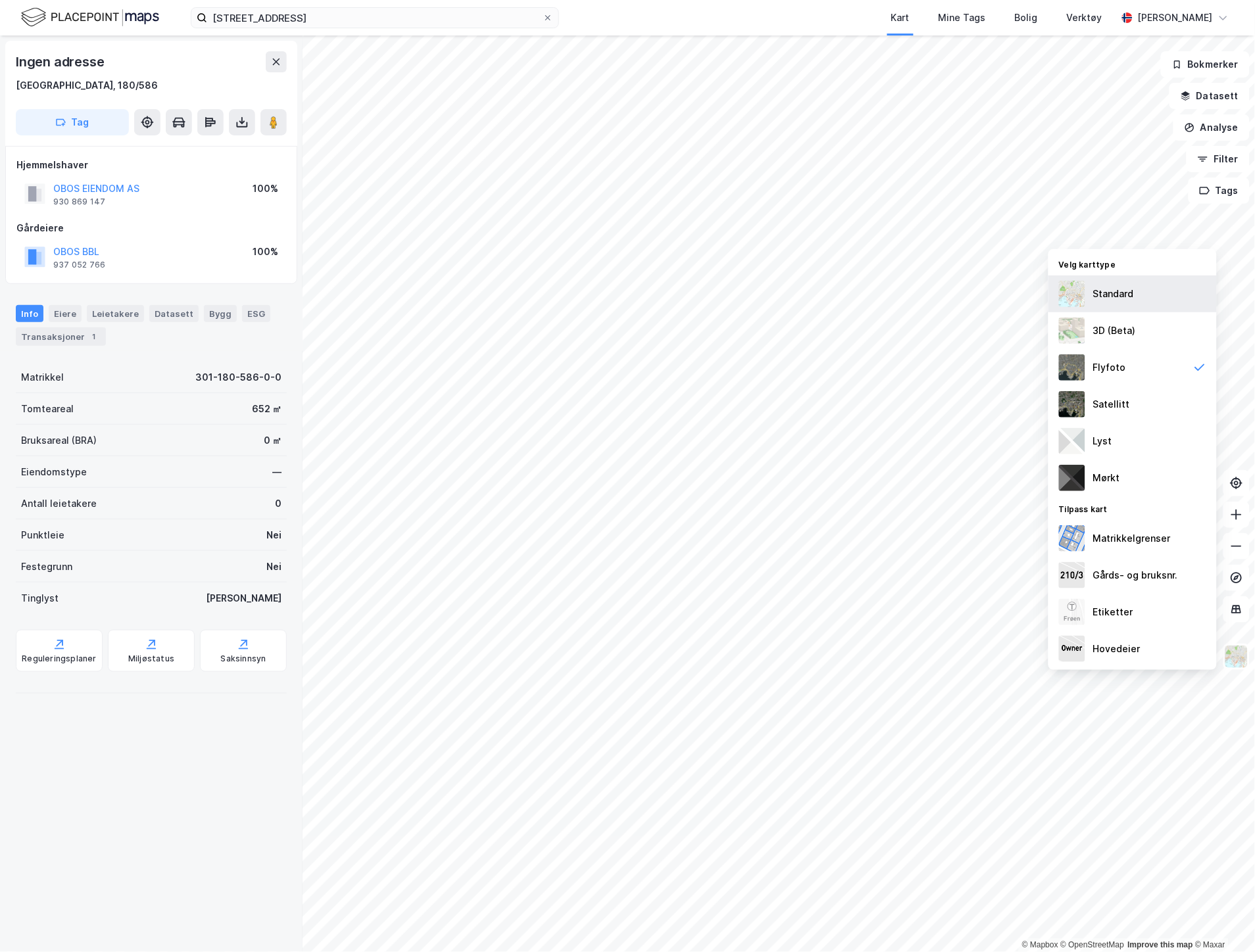
click at [1097, 286] on div "Standard" at bounding box center [1113, 294] width 41 height 16
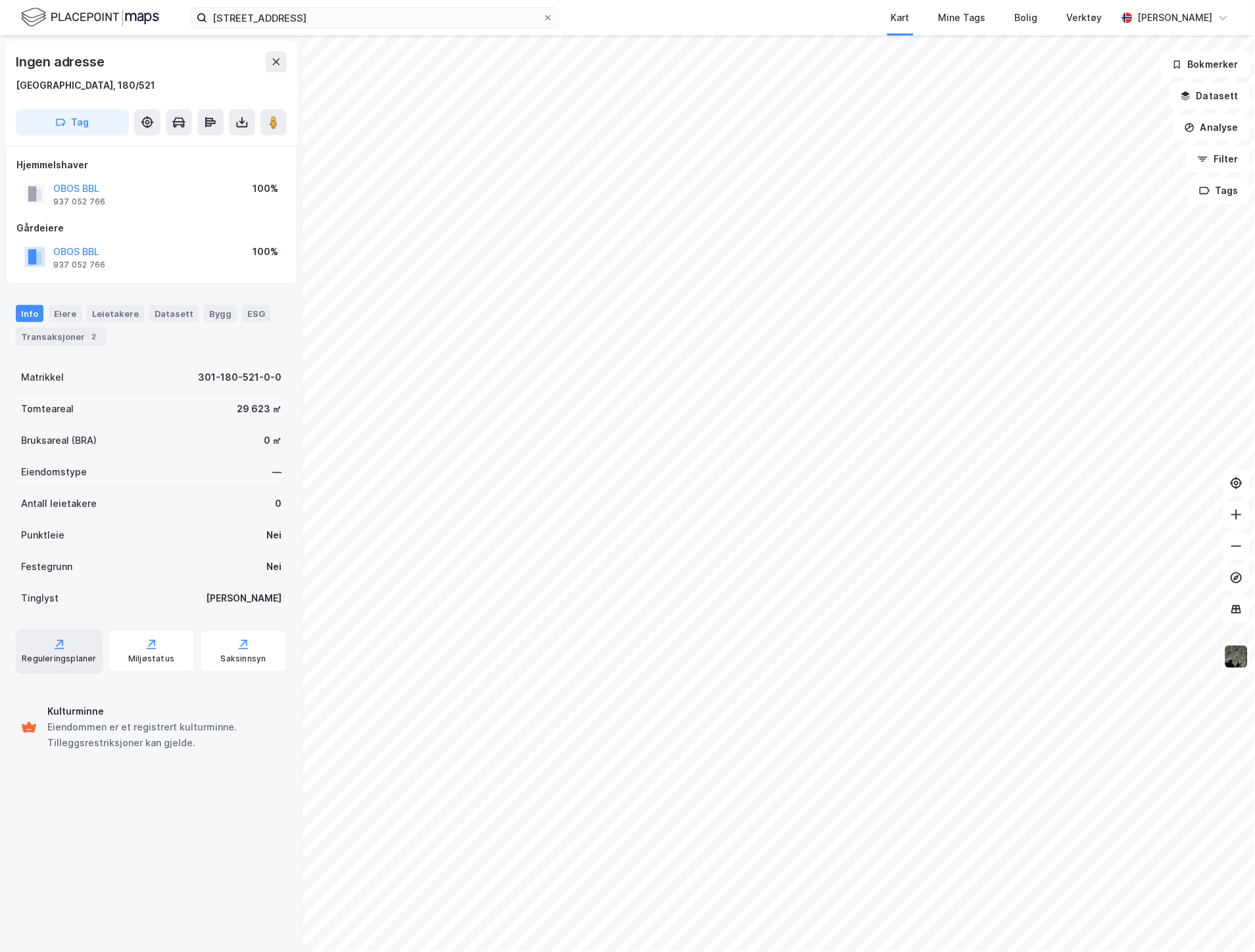
click at [49, 652] on div "Reguleringsplaner" at bounding box center [59, 651] width 87 height 42
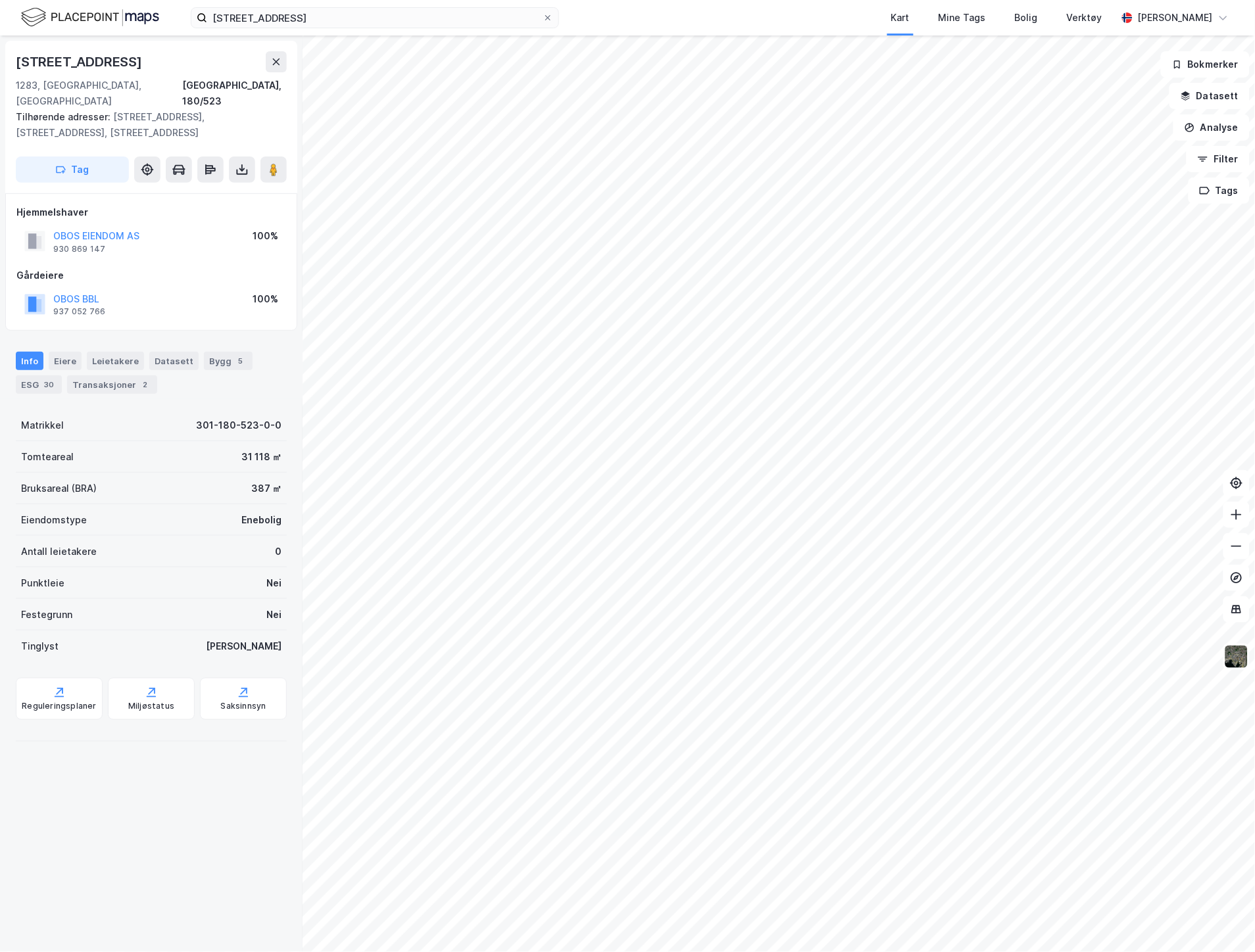
click at [231, 478] on div "© Mapbox © OpenStreetMap Improve this map © Maxar [STREET_ADDRESS], 180/523 Til…" at bounding box center [628, 494] width 1255 height 917
